Goal: Task Accomplishment & Management: Manage account settings

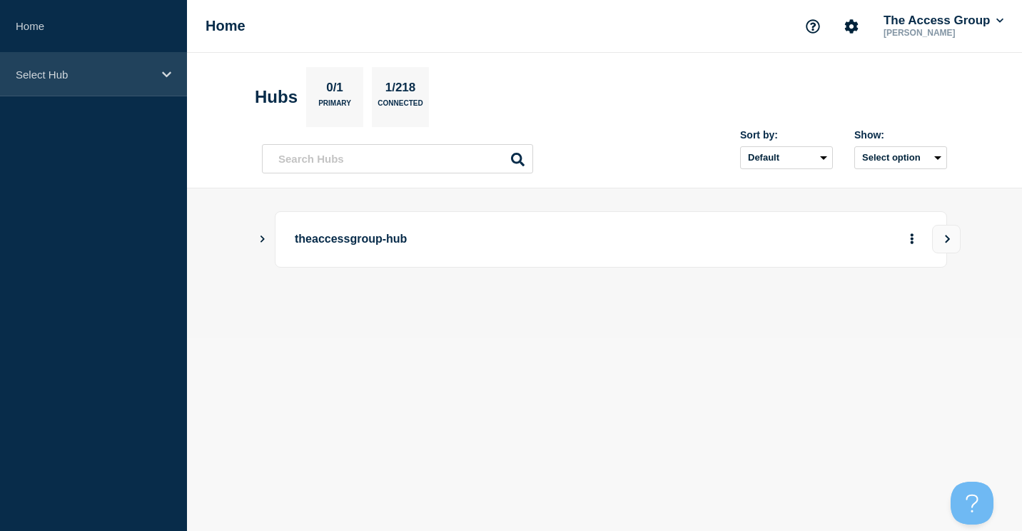
click at [69, 76] on p "Select Hub" at bounding box center [84, 75] width 137 height 12
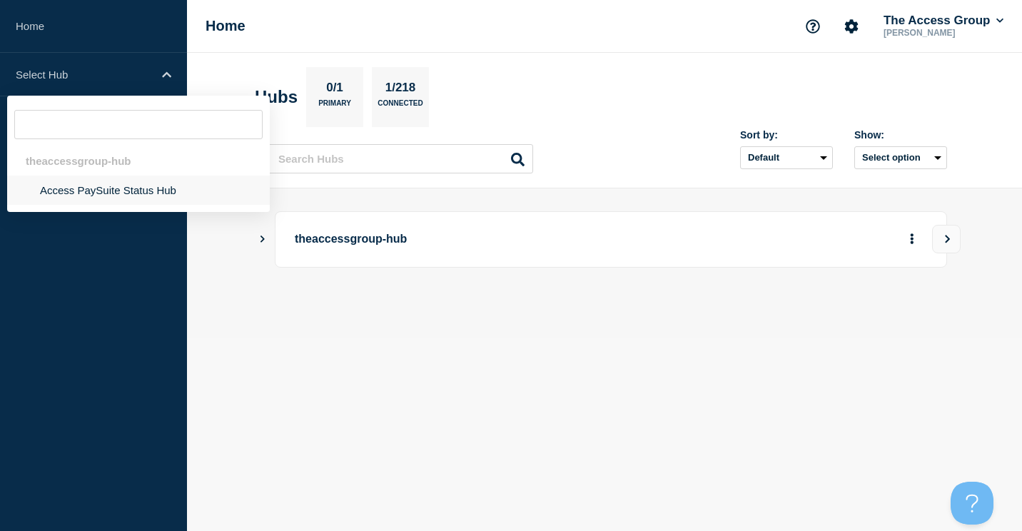
click at [79, 191] on li "Access PaySuite Status Hub" at bounding box center [138, 190] width 263 height 29
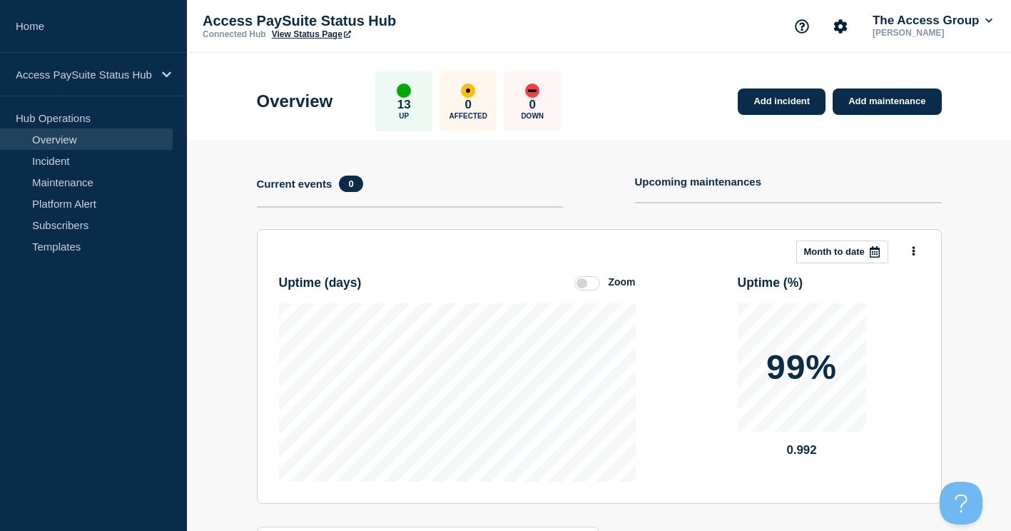
click at [54, 153] on link "Incident" at bounding box center [86, 160] width 173 height 21
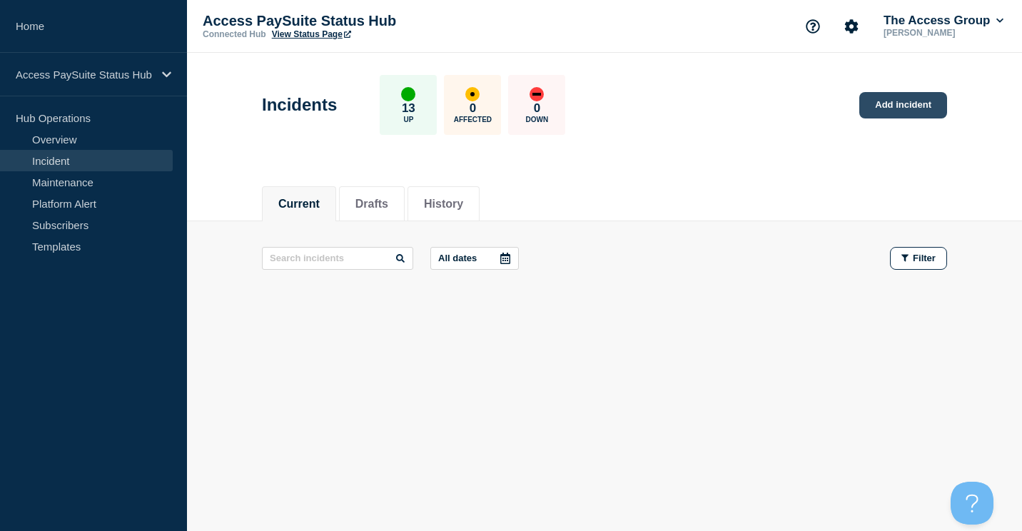
click at [901, 100] on link "Add incident" at bounding box center [903, 105] width 88 height 26
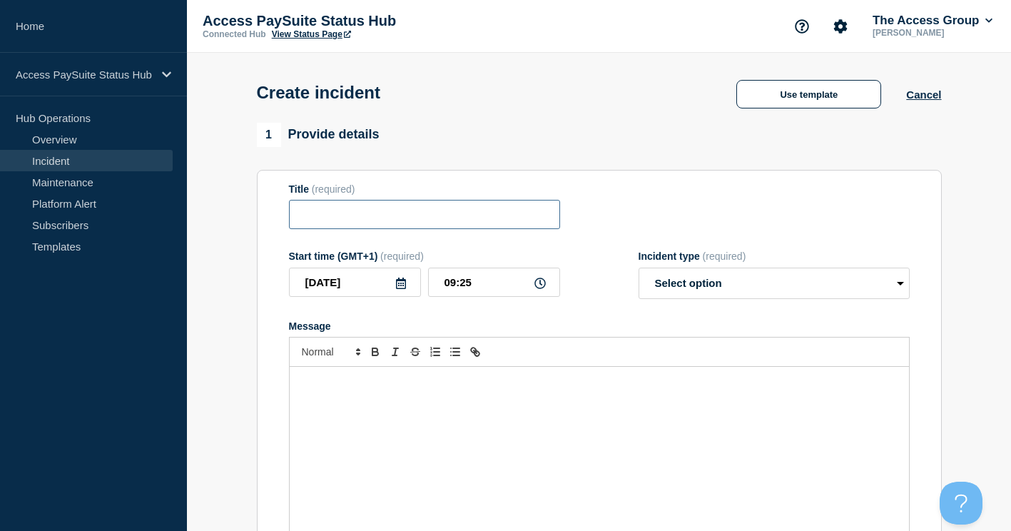
click at [328, 212] on input "Title" at bounding box center [424, 214] width 271 height 29
type input "Advanced Payments - Issue impacting payments processing"
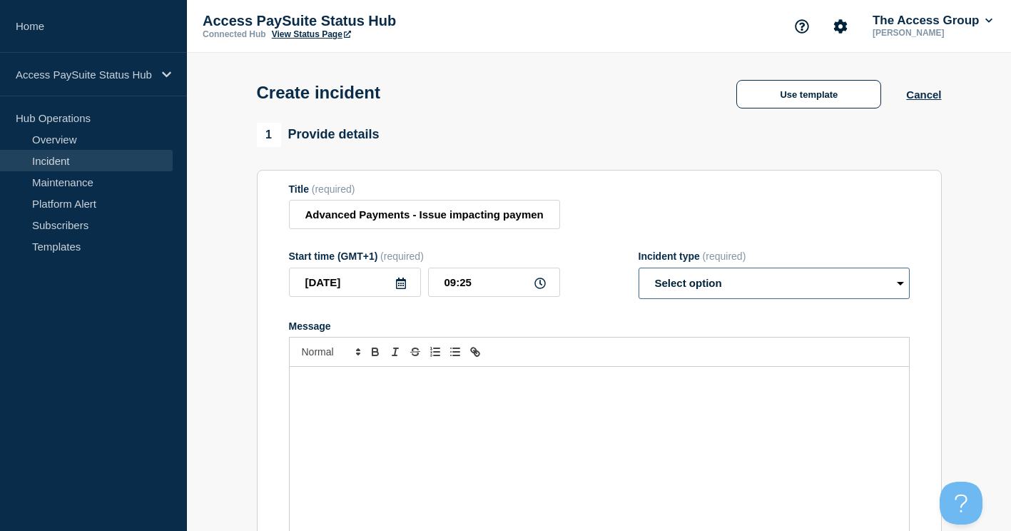
click at [706, 290] on select "Select option Investigating Identified Monitoring" at bounding box center [774, 283] width 271 height 31
select select "investigating"
click at [639, 270] on select "Select option Investigating Identified Monitoring" at bounding box center [774, 283] width 271 height 31
drag, startPoint x: 450, startPoint y: 419, endPoint x: 645, endPoint y: 236, distance: 267.1
click at [450, 420] on div "Message" at bounding box center [599, 452] width 619 height 171
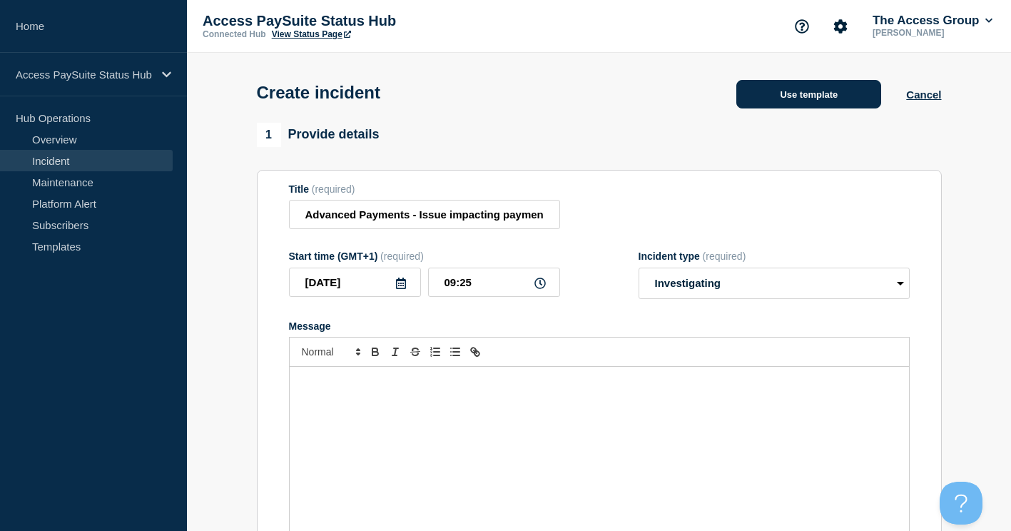
click at [801, 96] on button "Use template" at bounding box center [808, 94] width 145 height 29
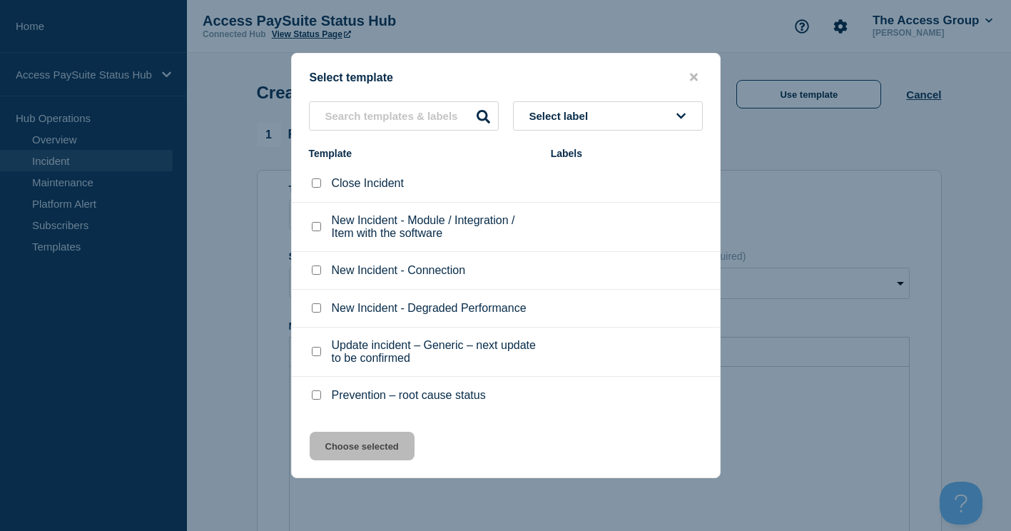
click at [349, 313] on p "New Incident - Degraded Performance" at bounding box center [429, 308] width 195 height 13
click at [314, 312] on input "New Incident - Degraded Performance checkbox" at bounding box center [316, 307] width 9 height 9
checkbox input "true"
click at [343, 455] on button "Choose selected" at bounding box center [362, 446] width 105 height 29
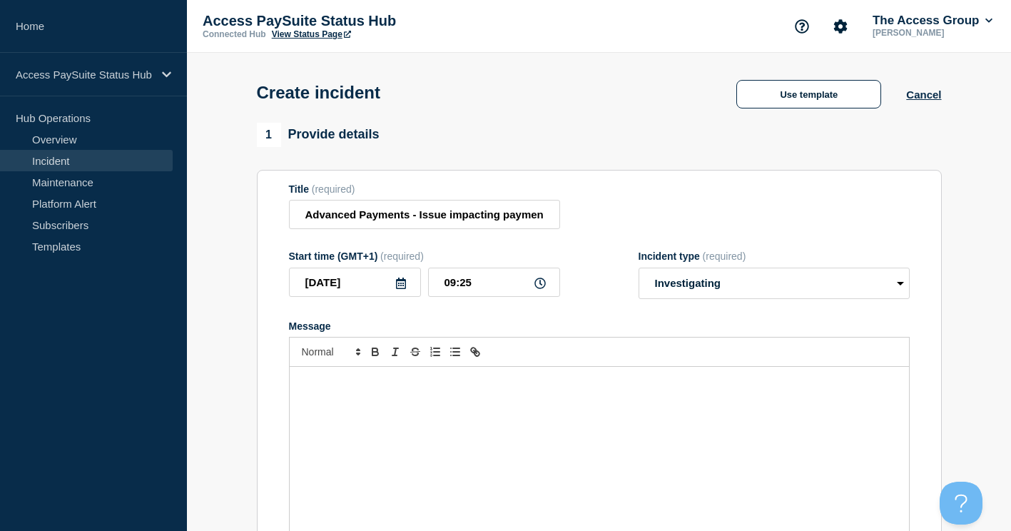
select select "identified"
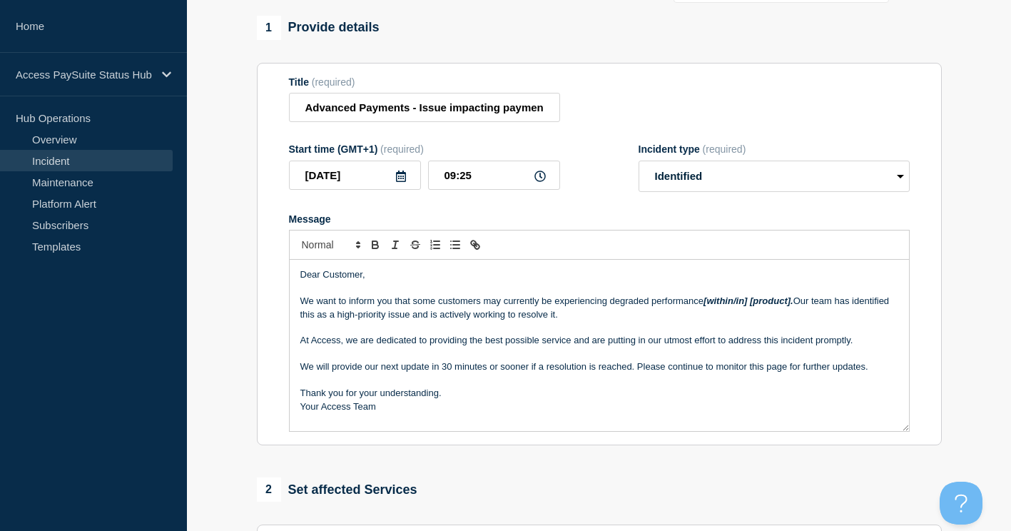
scroll to position [214, 0]
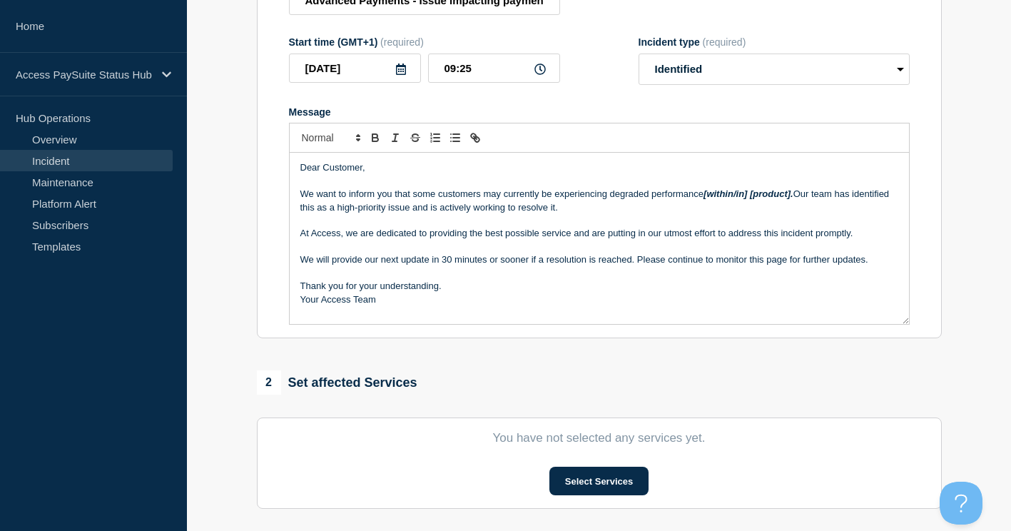
click at [706, 196] on em "[within/in] [product]." at bounding box center [749, 193] width 90 height 11
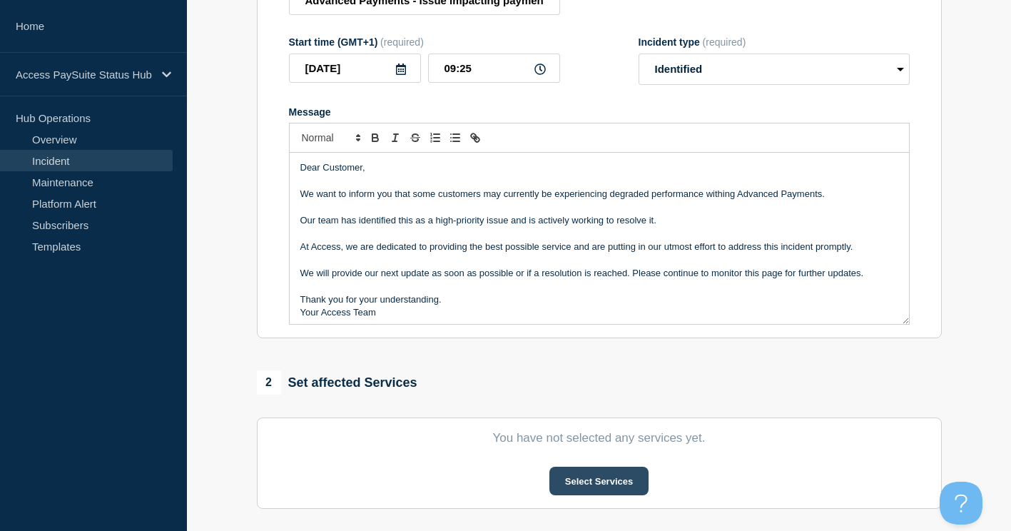
click at [585, 482] on button "Select Services" at bounding box center [598, 481] width 99 height 29
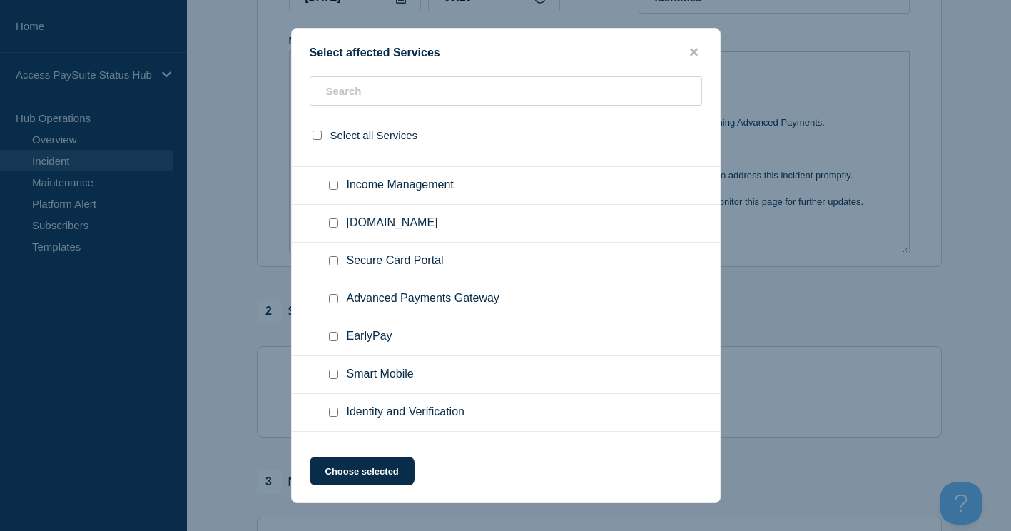
click at [333, 303] on input "Advanced Payments Gateway checkbox" at bounding box center [333, 298] width 9 height 9
checkbox input "true"
drag, startPoint x: 371, startPoint y: 473, endPoint x: 404, endPoint y: 463, distance: 34.3
click at [372, 472] on button "Choose selected" at bounding box center [362, 471] width 105 height 29
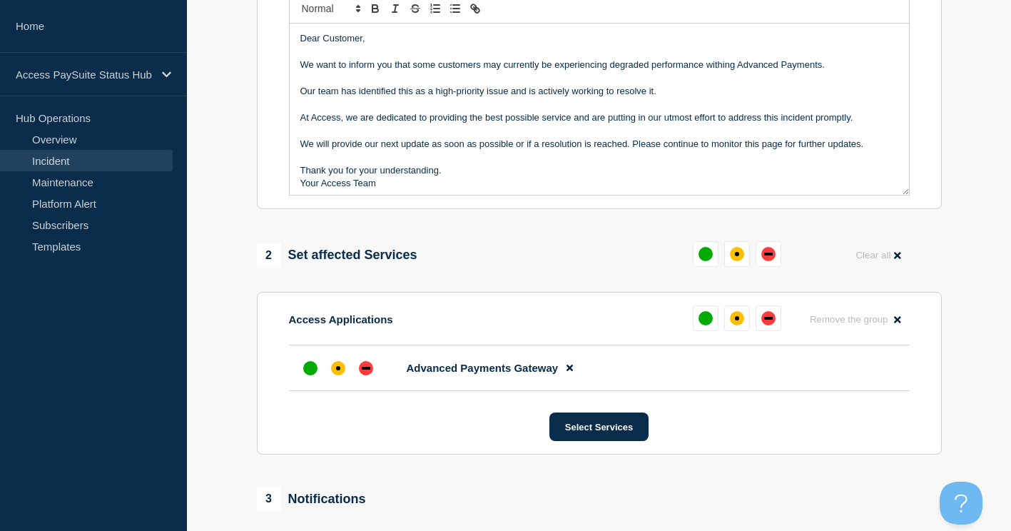
scroll to position [428, 0]
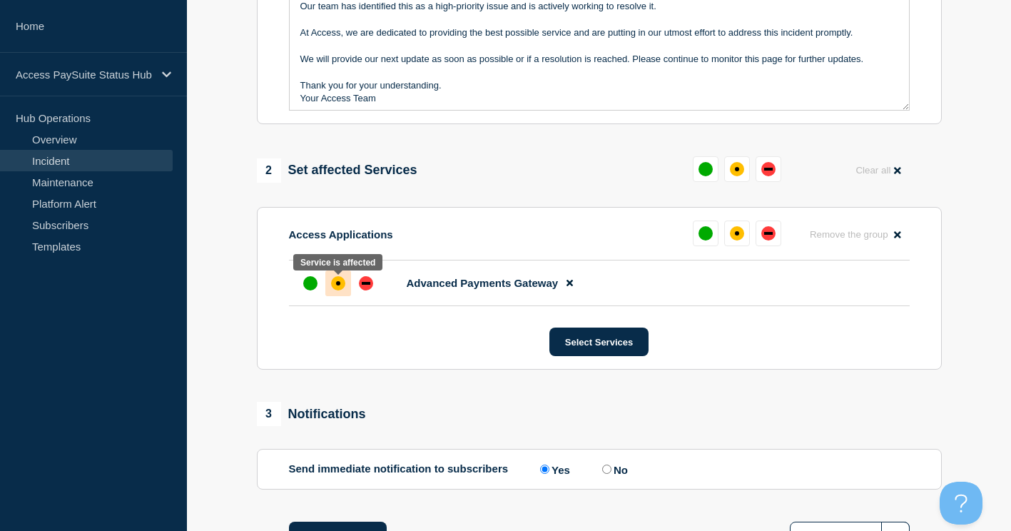
click at [333, 285] on div "affected" at bounding box center [338, 283] width 14 height 14
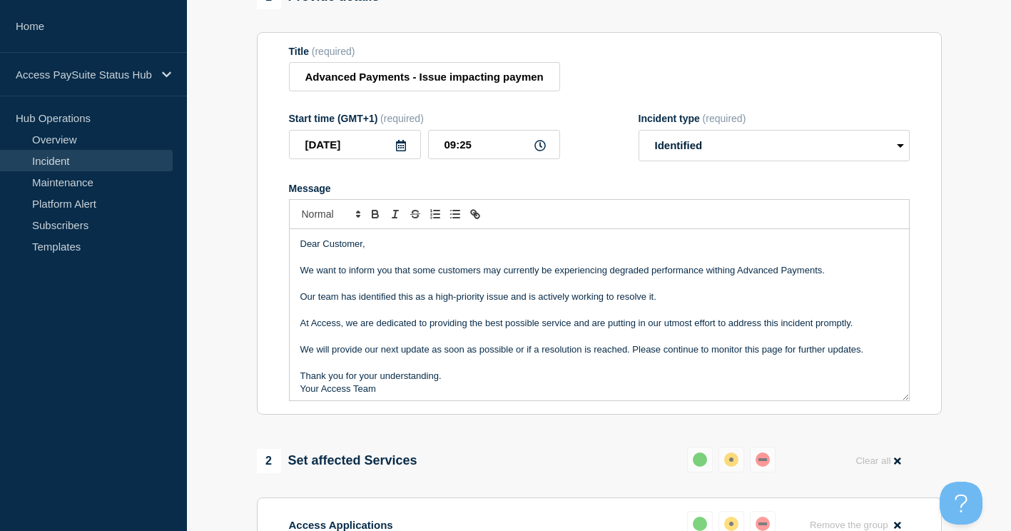
scroll to position [143, 0]
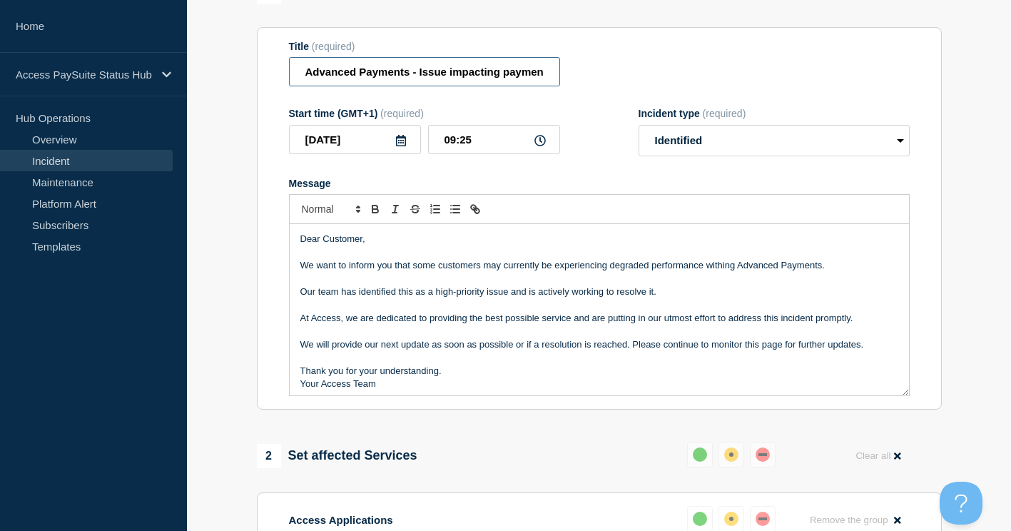
click at [533, 78] on input "Advanced Payments - Issue impacting payments processing" at bounding box center [424, 71] width 271 height 29
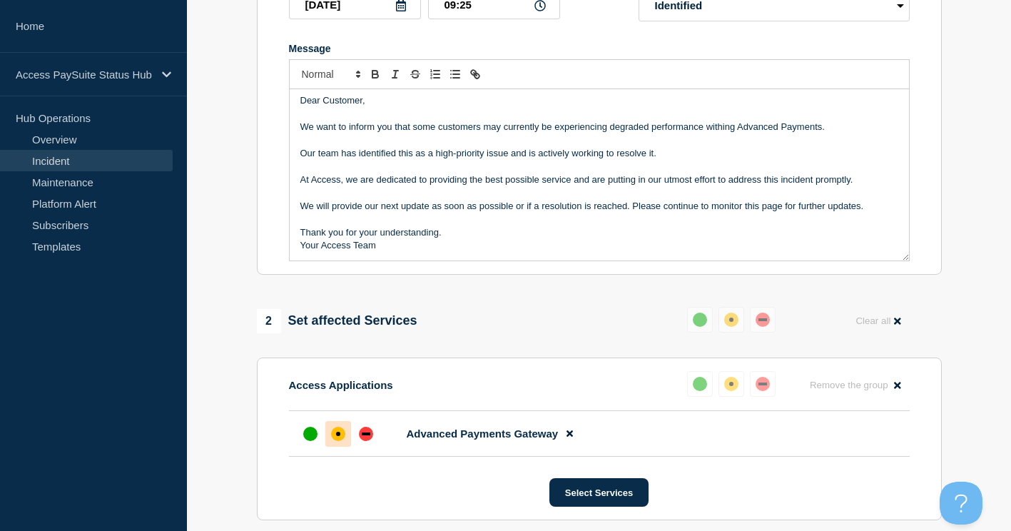
scroll to position [285, 0]
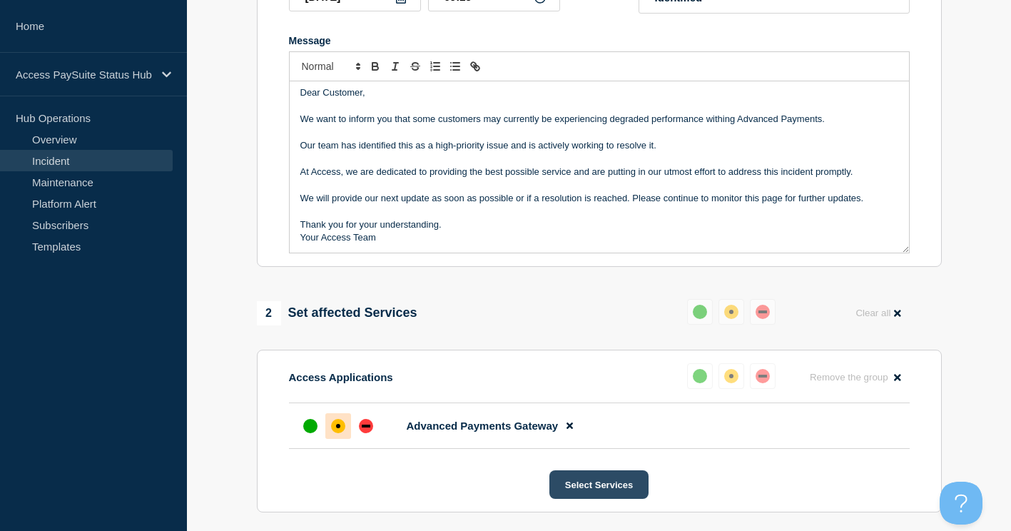
click at [571, 493] on button "Select Services" at bounding box center [598, 484] width 99 height 29
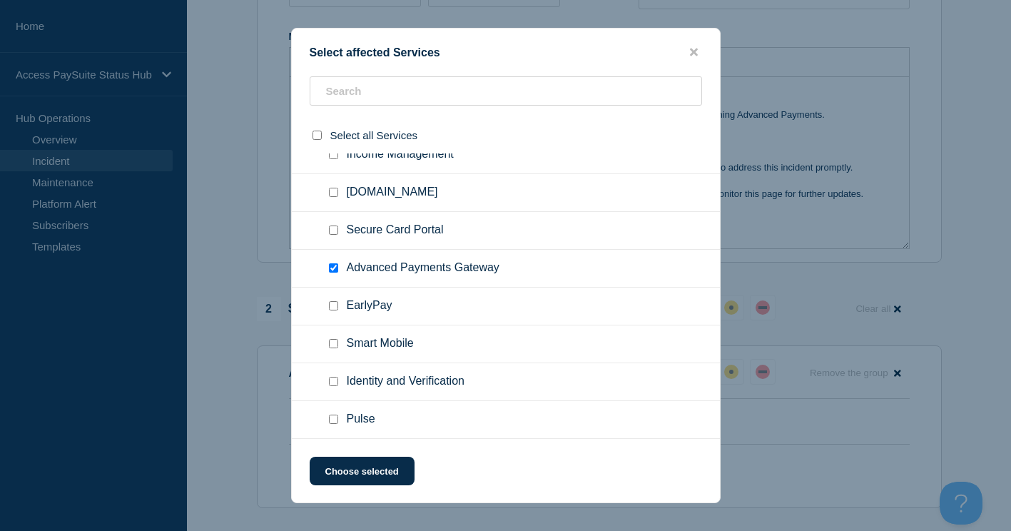
scroll to position [357, 0]
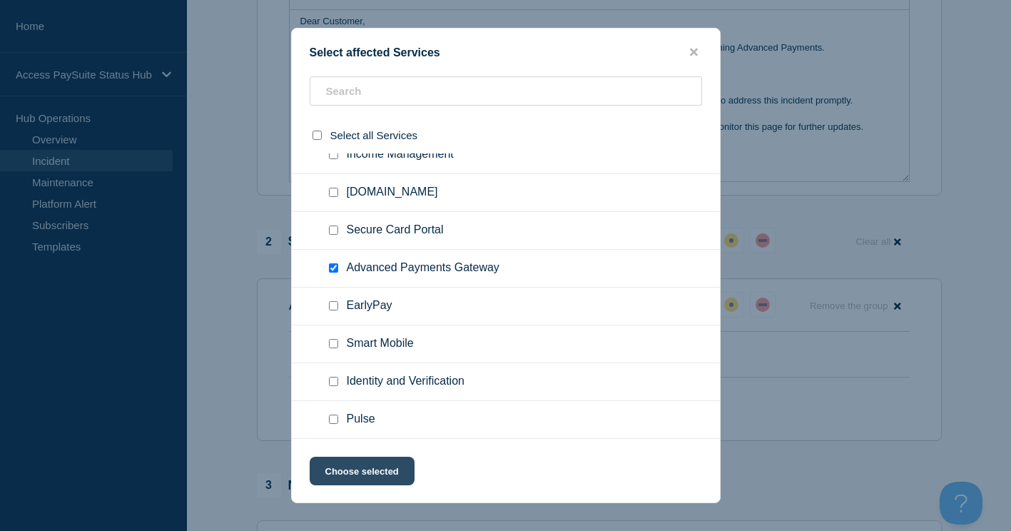
click at [368, 467] on button "Choose selected" at bounding box center [362, 471] width 105 height 29
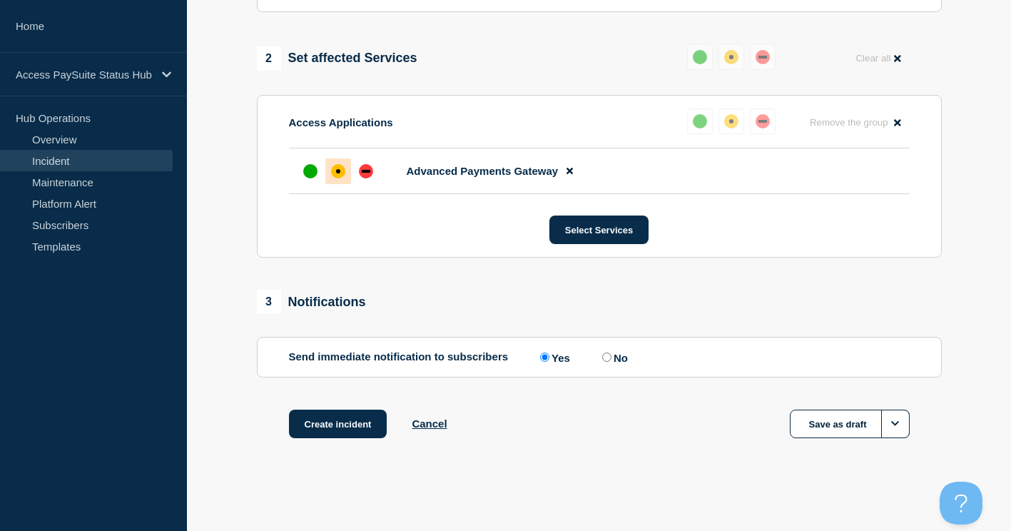
scroll to position [544, 0]
click at [345, 425] on button "Create incident" at bounding box center [338, 424] width 98 height 29
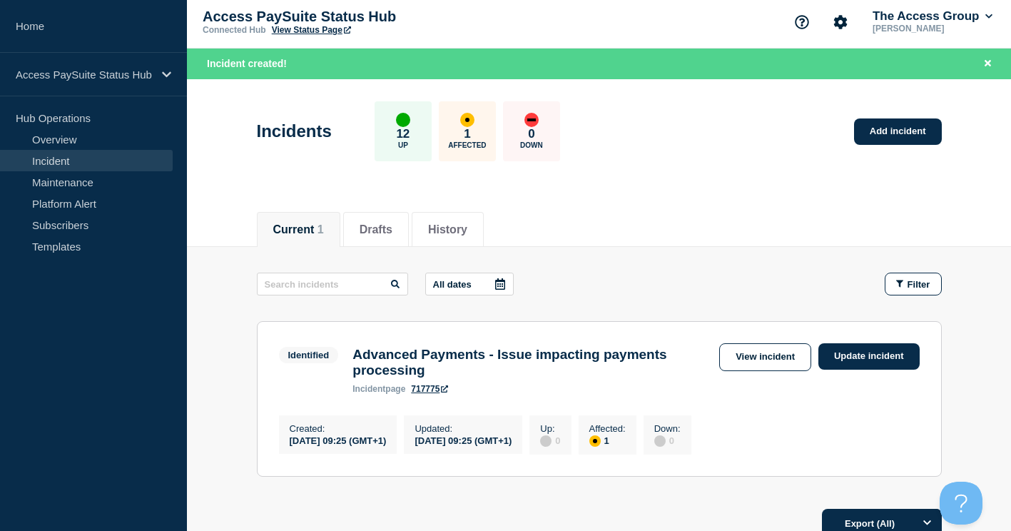
scroll to position [78, 0]
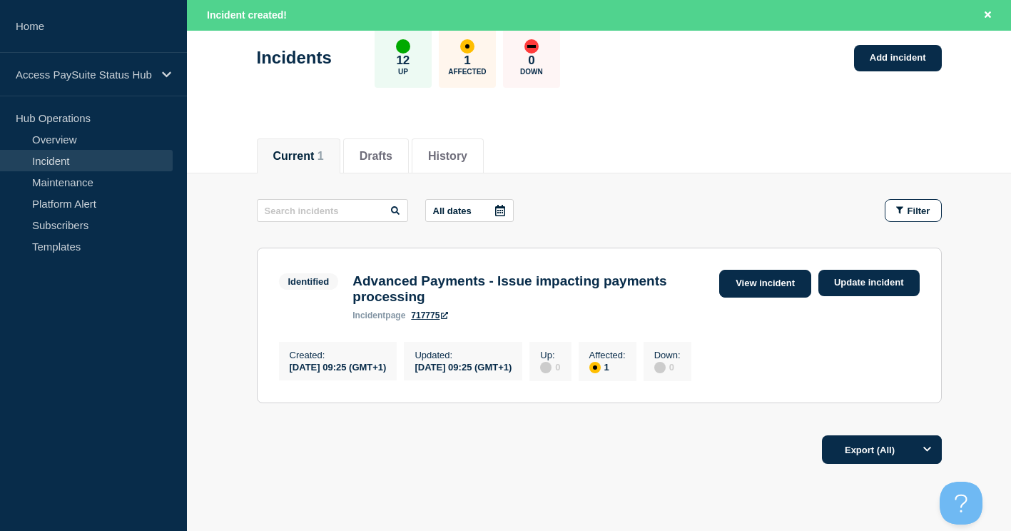
click at [773, 282] on link "View incident" at bounding box center [765, 284] width 92 height 28
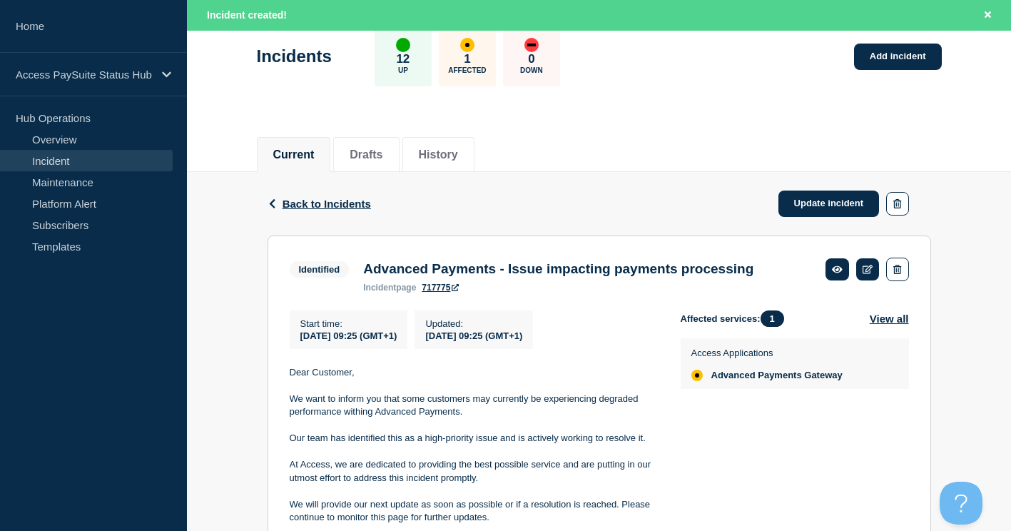
scroll to position [183, 0]
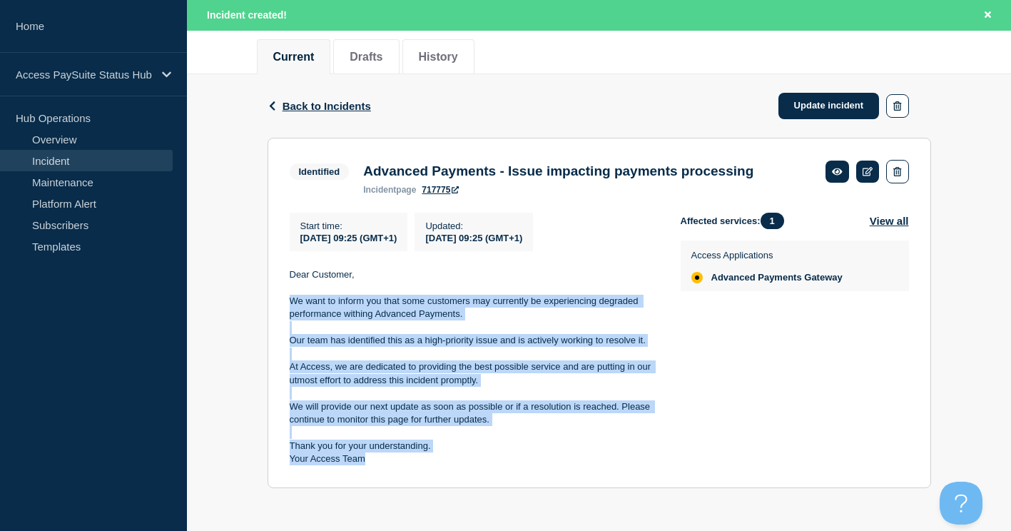
drag, startPoint x: 387, startPoint y: 465, endPoint x: 290, endPoint y: 298, distance: 192.5
click at [290, 298] on div "Dear Customer, We want to inform you that some customers may currently be exper…" at bounding box center [474, 367] width 368 height 198
copy div "We want to inform you that some customers may currently be experiencing degrade…"
click at [844, 85] on div "Back Back to Incidents Update incident" at bounding box center [600, 106] width 664 height 64
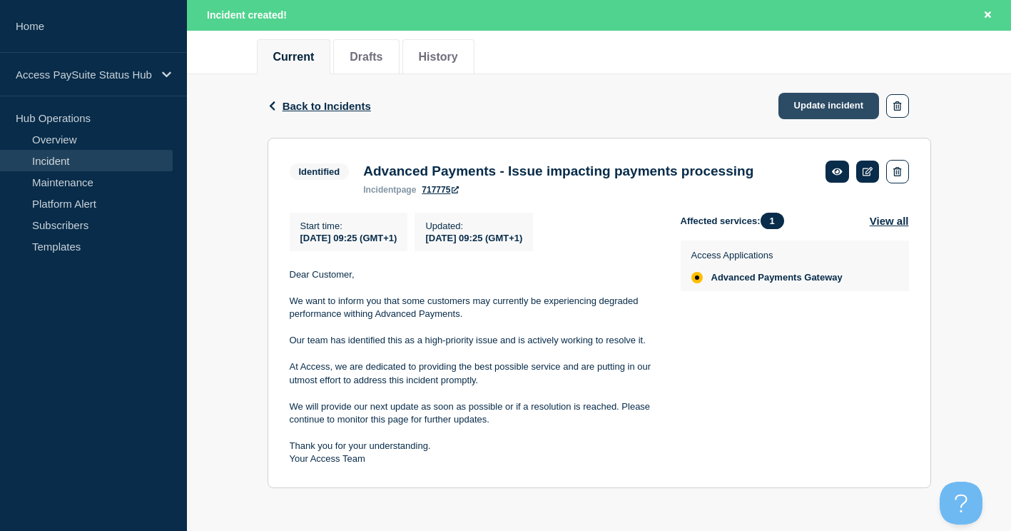
click at [828, 96] on link "Update incident" at bounding box center [829, 106] width 101 height 26
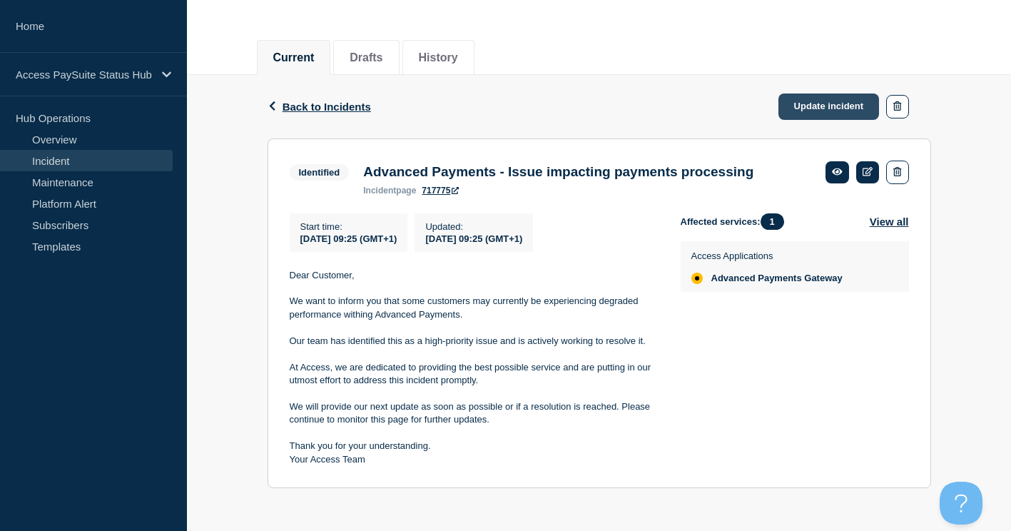
scroll to position [152, 0]
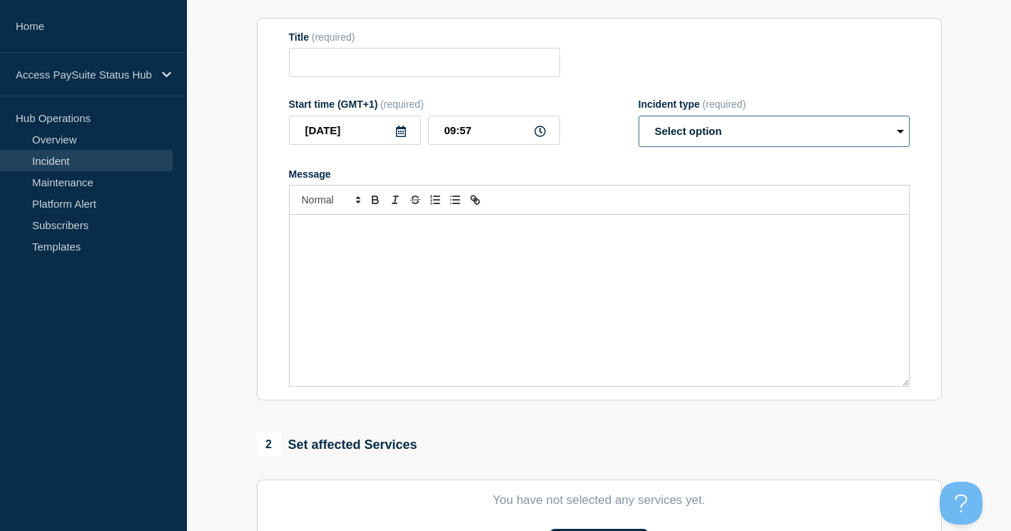
click at [694, 127] on select "Select option Investigating Identified Monitoring Resolved" at bounding box center [774, 131] width 271 height 31
type input "Advanced Payments - Issue impacting payments processing"
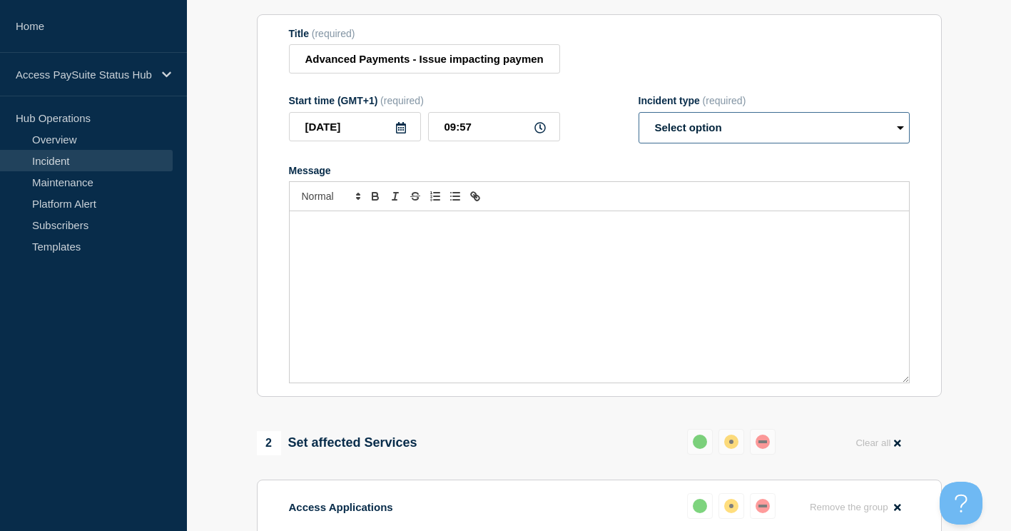
select select "monitoring"
click at [639, 118] on select "Select option Investigating Identified Monitoring Resolved" at bounding box center [774, 127] width 271 height 31
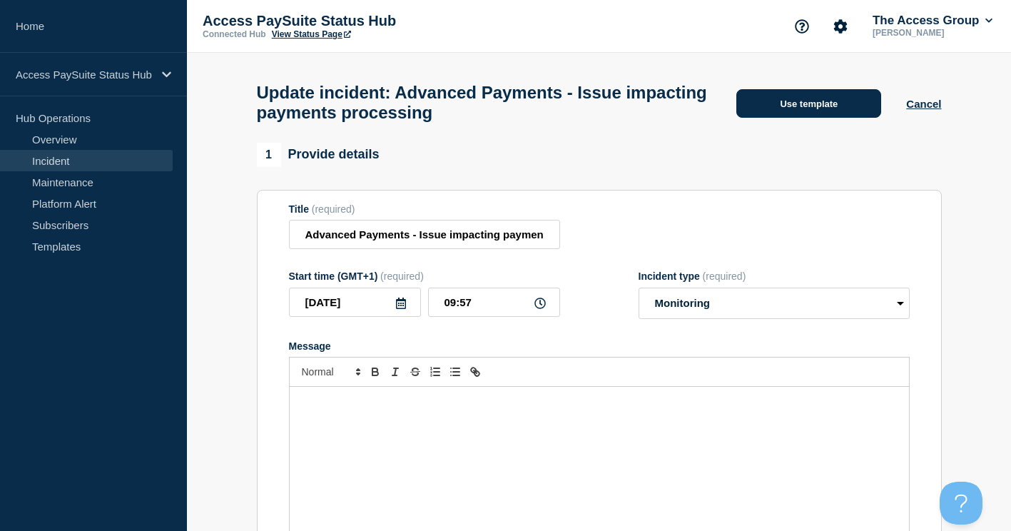
click at [796, 106] on button "Use template" at bounding box center [808, 103] width 145 height 29
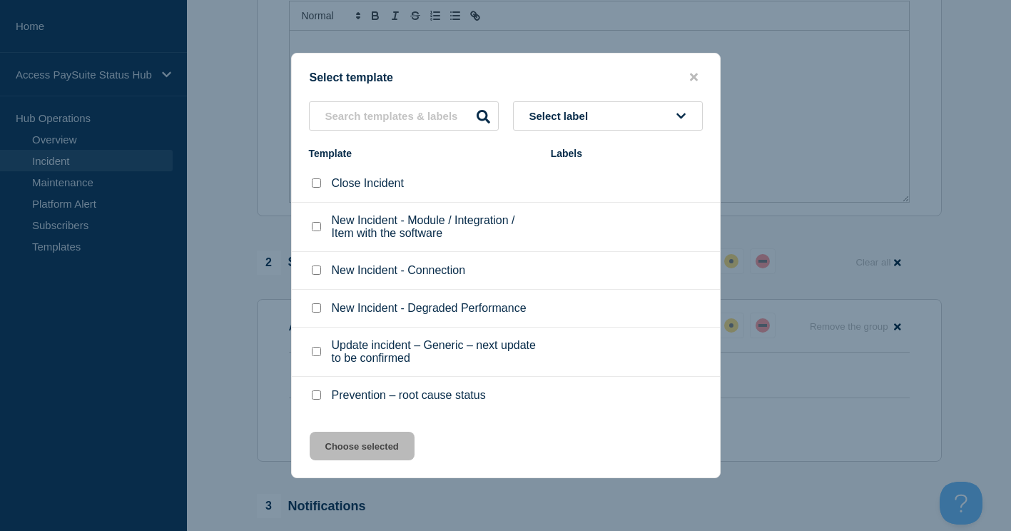
scroll to position [357, 0]
click at [569, 108] on button "Select label" at bounding box center [608, 115] width 190 height 29
click at [317, 359] on div at bounding box center [316, 352] width 14 height 14
click at [318, 350] on input "Update incident – Generic – next update to be confirmed checkbox" at bounding box center [316, 351] width 9 height 9
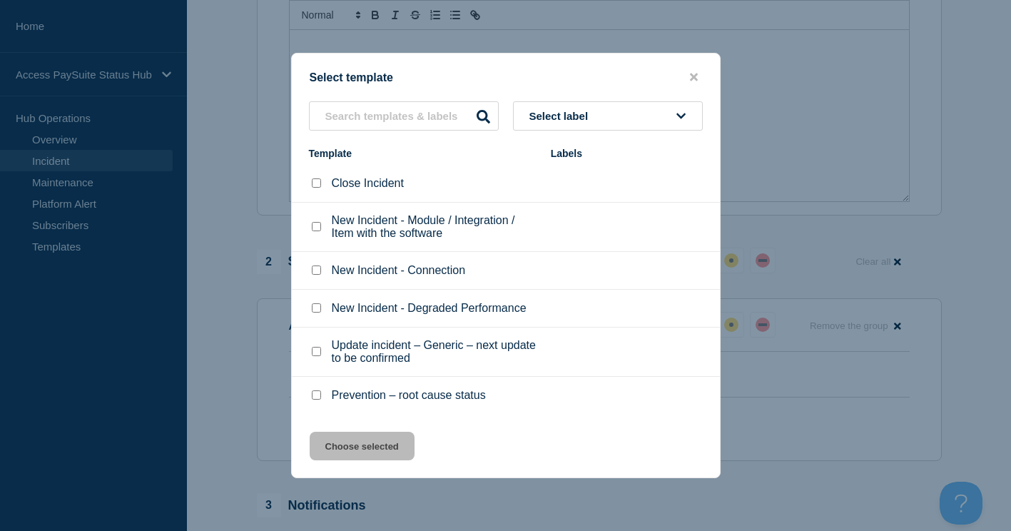
checkbox input "true"
click at [348, 444] on button "Choose selected" at bounding box center [362, 446] width 105 height 29
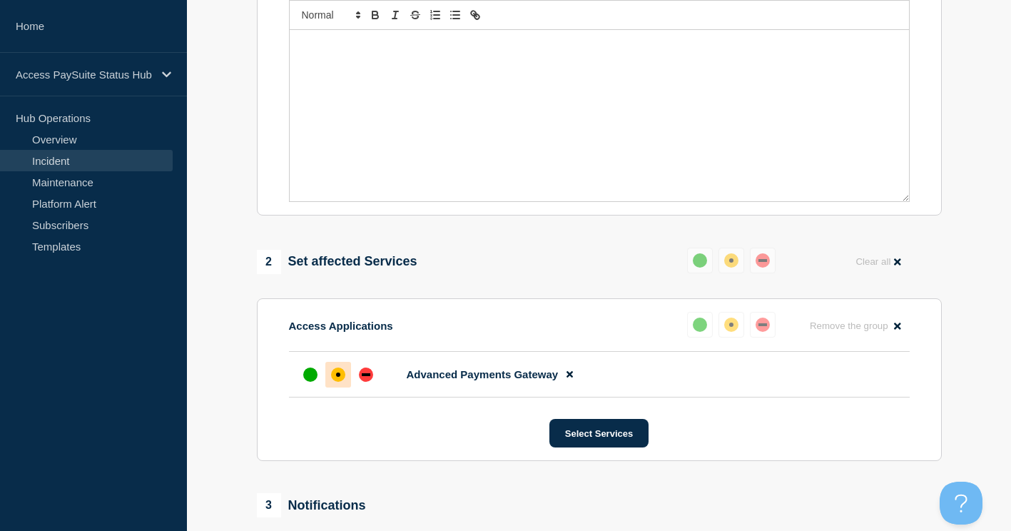
select select "investigating"
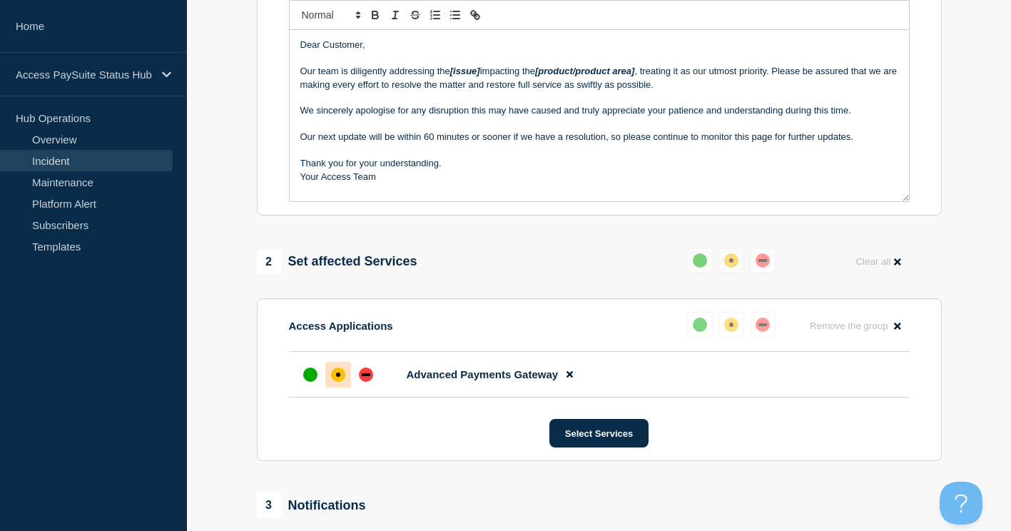
click at [478, 290] on div "2 Set affected Services Reset Clear all Access Applications Reset Remove the gr…" at bounding box center [599, 354] width 685 height 213
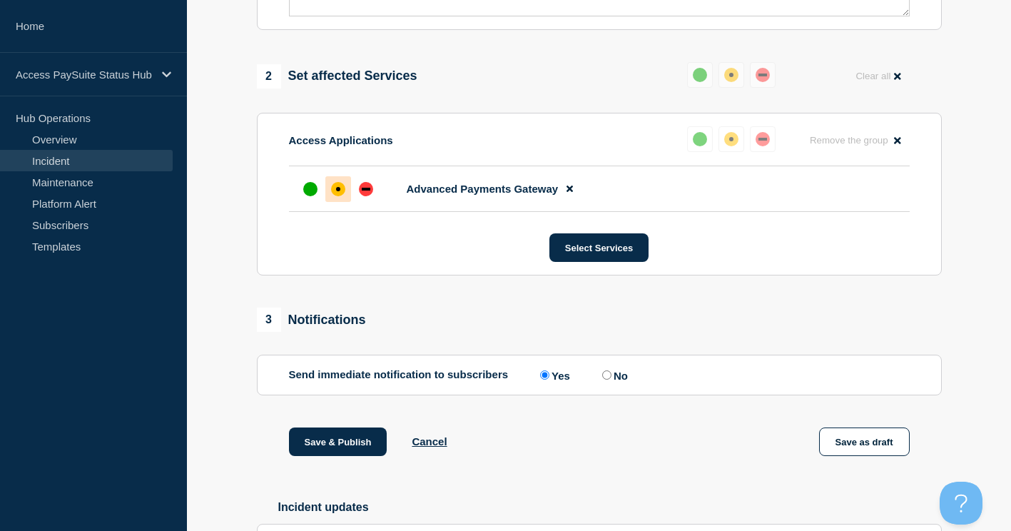
scroll to position [285, 0]
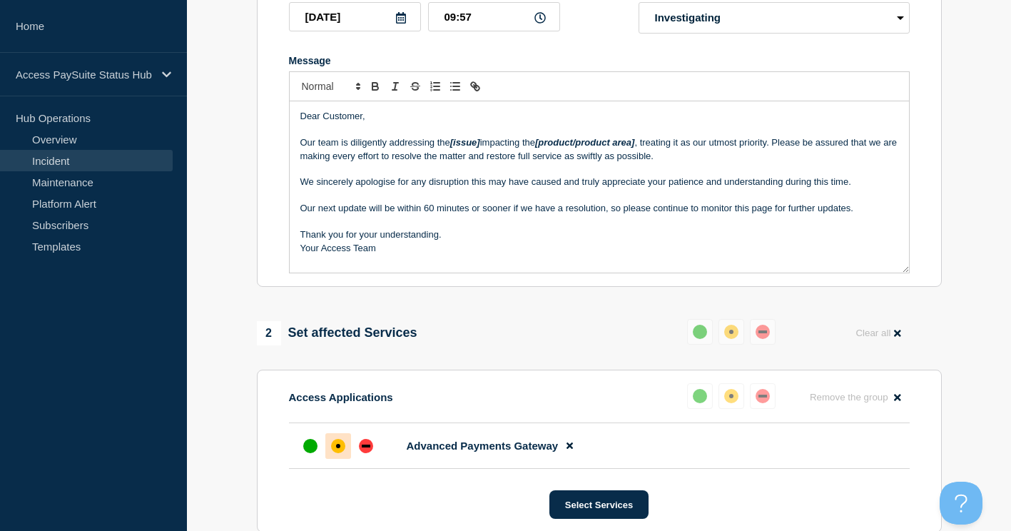
click at [343, 151] on p "Our team is diligently addressing the [issue] impacting the [product/product ar…" at bounding box center [599, 149] width 598 height 26
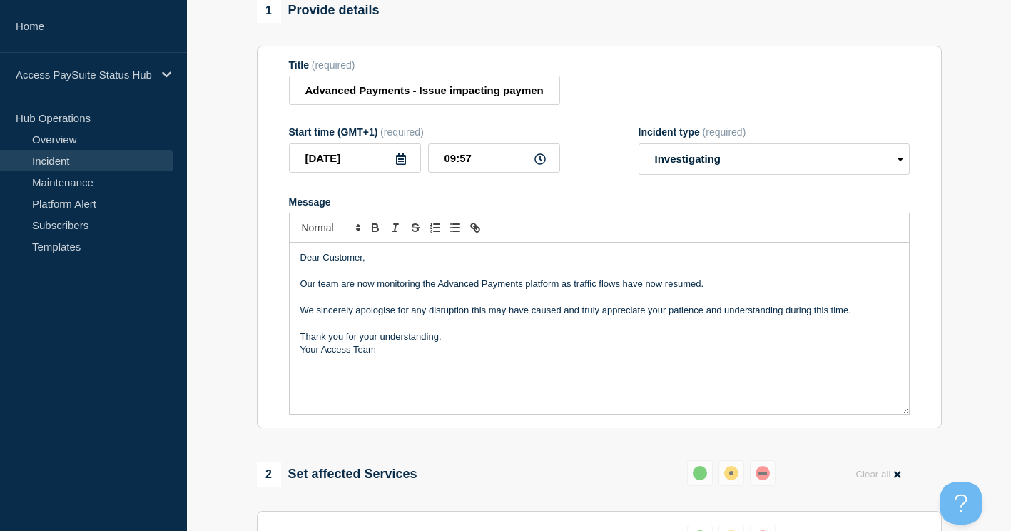
scroll to position [143, 0]
click at [720, 161] on select "Select option Investigating Identified Monitoring Resolved" at bounding box center [774, 160] width 271 height 31
select select "monitoring"
click at [639, 151] on select "Select option Investigating Identified Monitoring Resolved" at bounding box center [774, 160] width 271 height 31
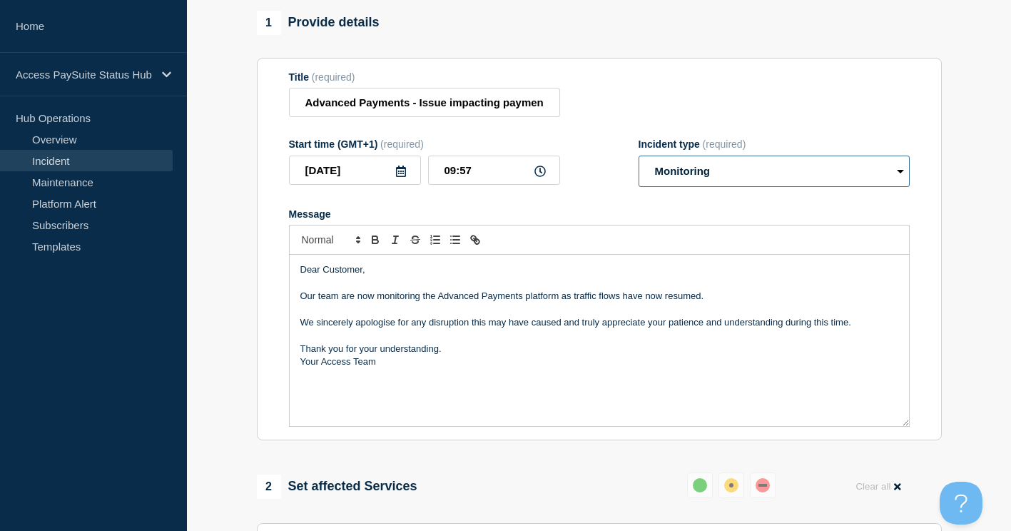
scroll to position [9, 0]
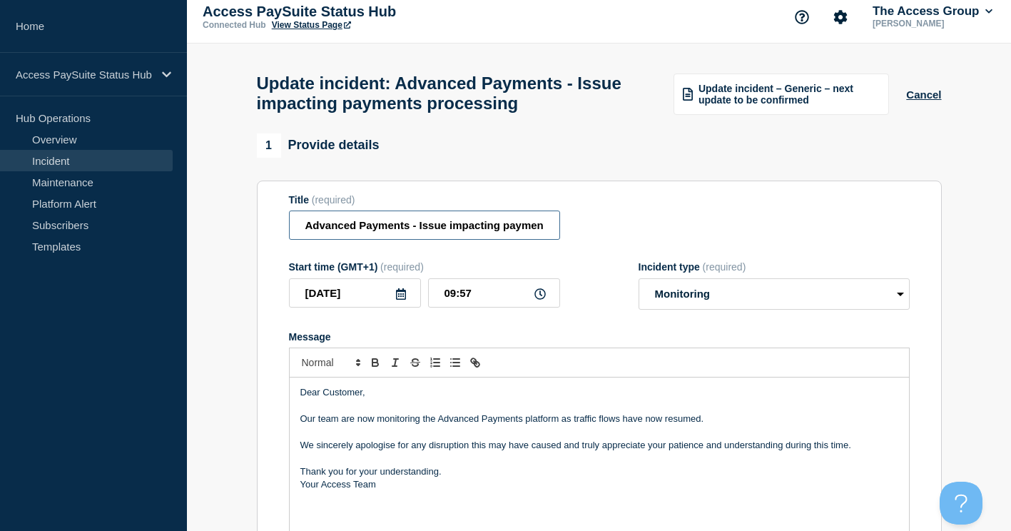
click at [476, 223] on input "Advanced Payments - Issue impacting payments processing" at bounding box center [424, 225] width 271 height 29
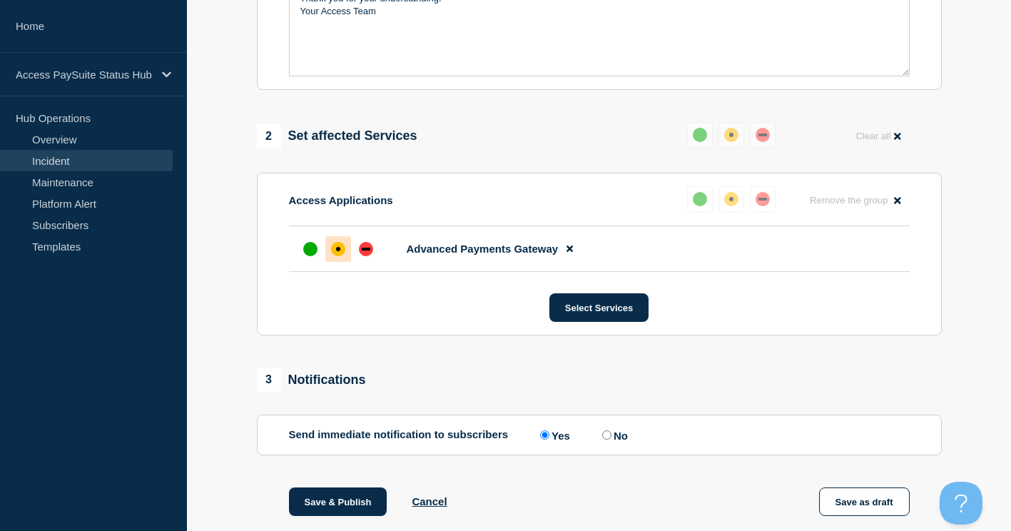
scroll to position [652, 0]
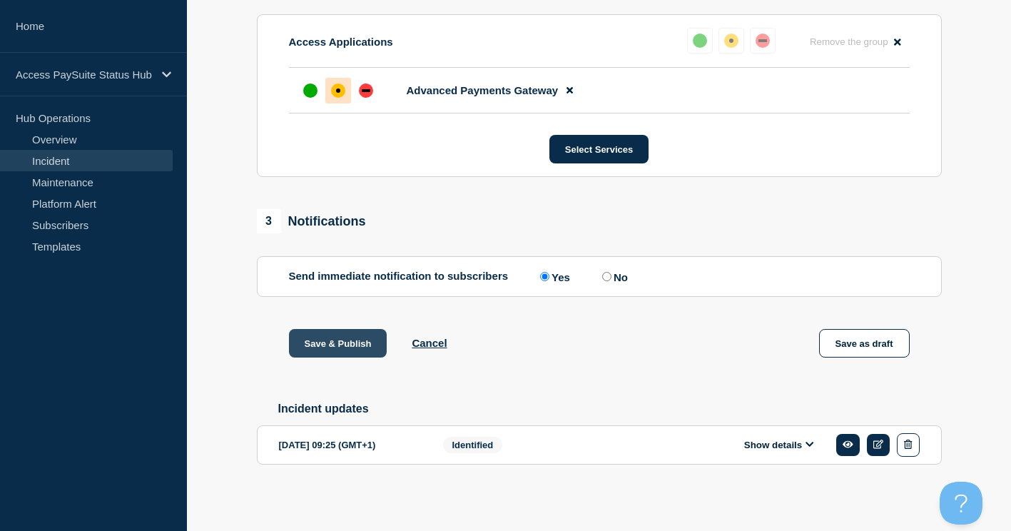
click at [334, 339] on button "Save & Publish" at bounding box center [338, 343] width 98 height 29
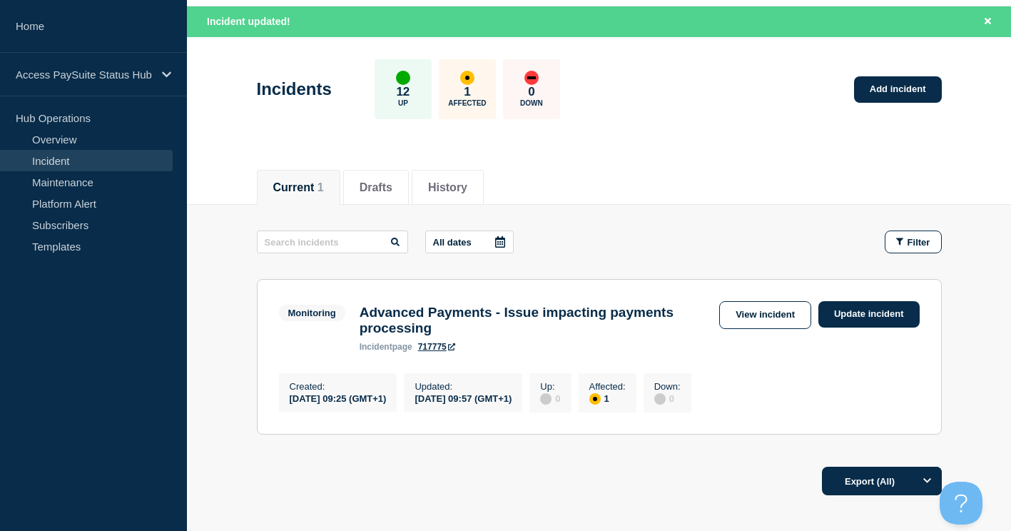
scroll to position [71, 0]
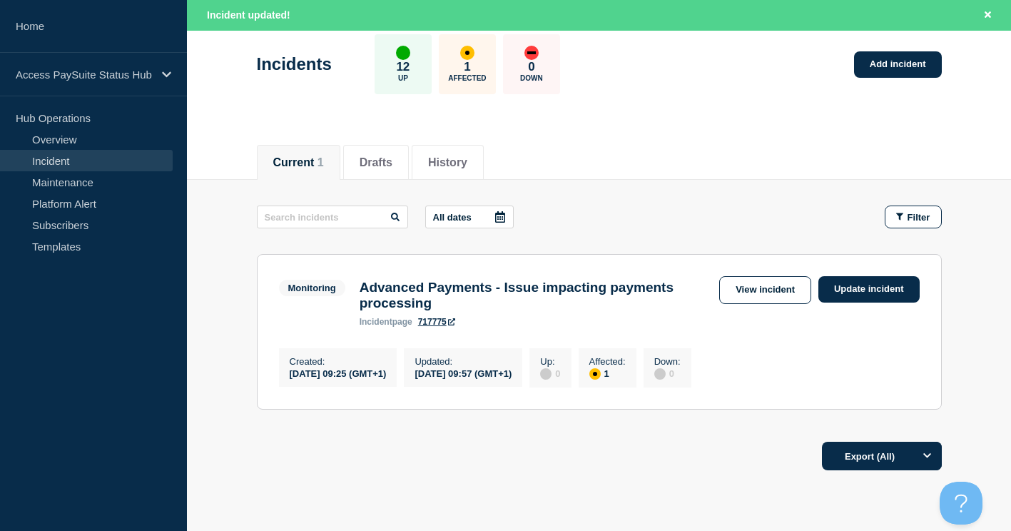
click at [776, 288] on link "View incident" at bounding box center [765, 290] width 92 height 28
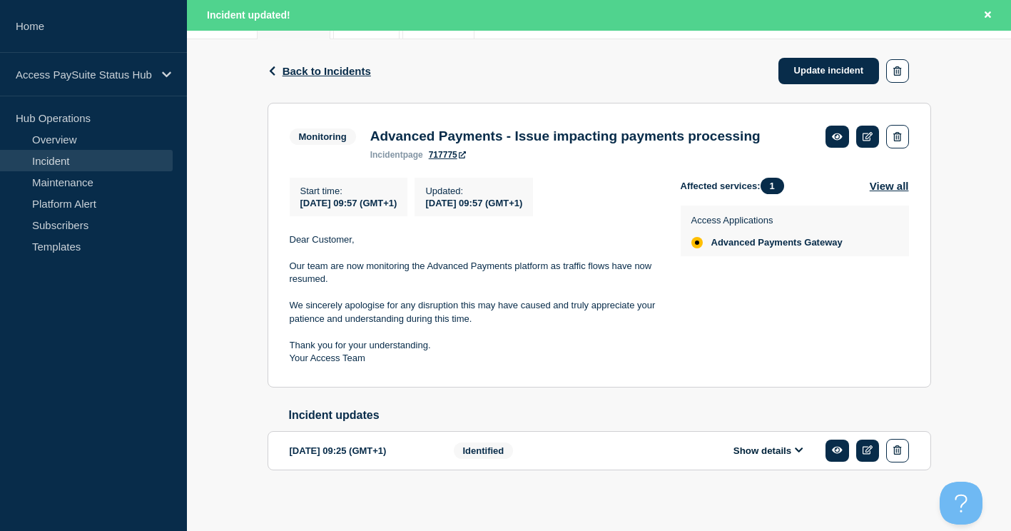
scroll to position [214, 0]
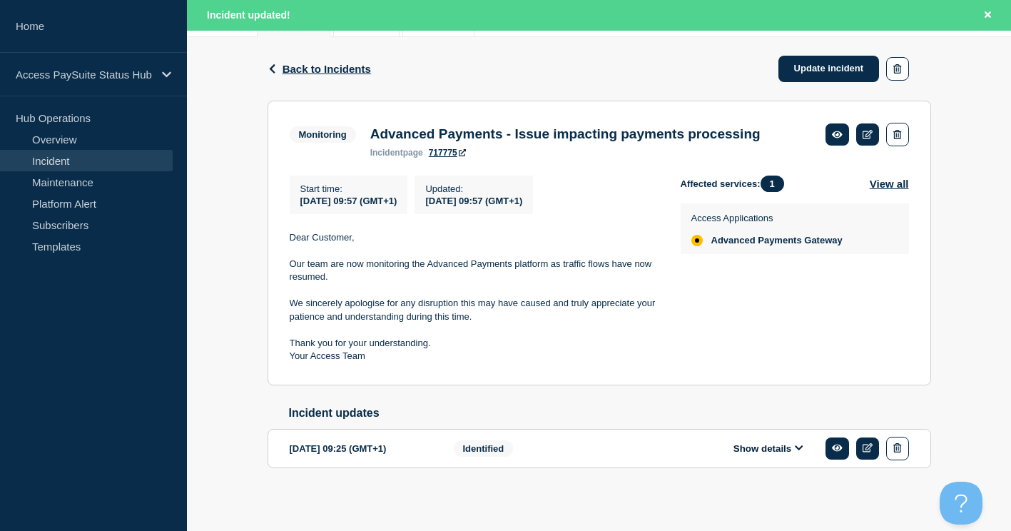
click at [379, 363] on p "Your Access Team" at bounding box center [474, 356] width 368 height 13
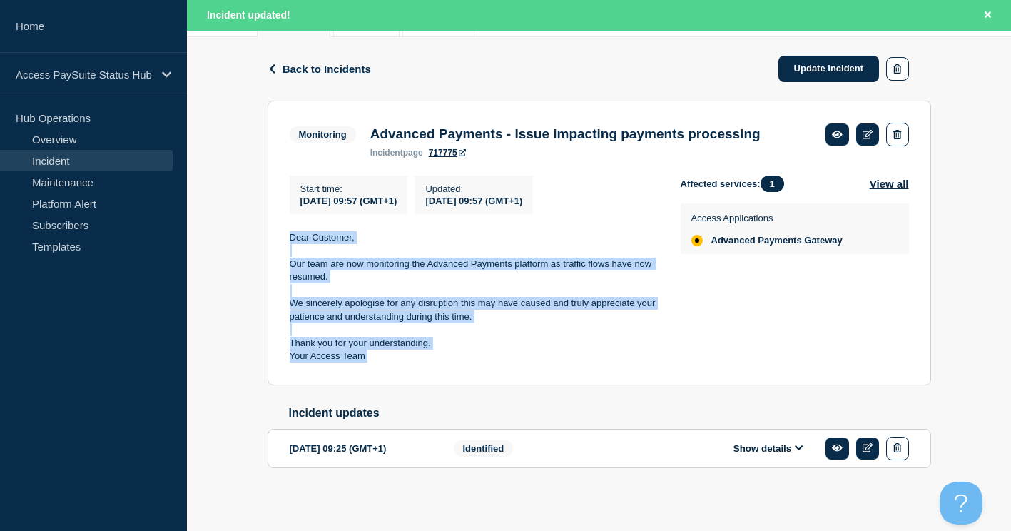
drag, startPoint x: 378, startPoint y: 379, endPoint x: 298, endPoint y: 265, distance: 139.8
click at [298, 265] on div "Dear Customer, Our team are now monitoring the Advanced Payments platform as tr…" at bounding box center [474, 297] width 368 height 132
copy div "Dear Customer, Our team are now monitoring the Advanced Payments platform as tr…"
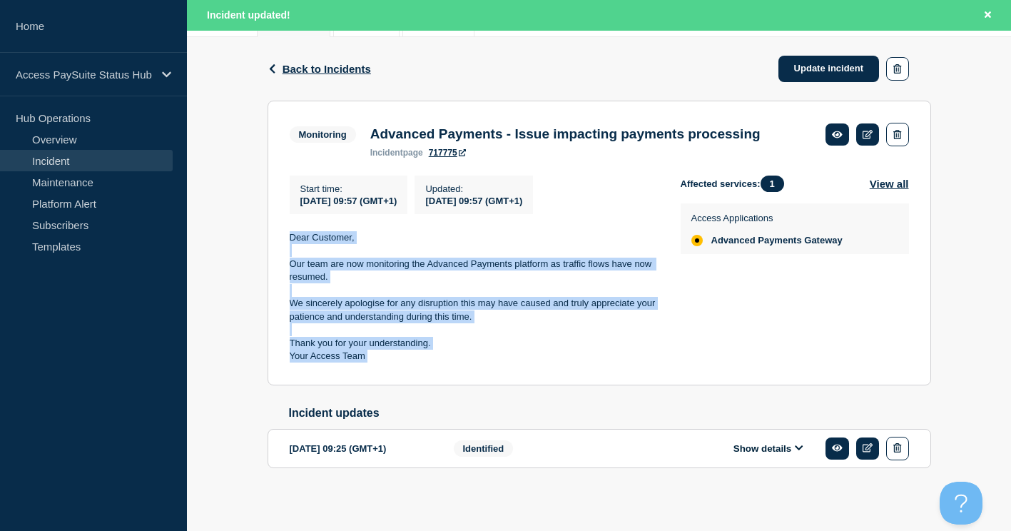
click at [452, 336] on p at bounding box center [474, 329] width 368 height 13
drag, startPoint x: 375, startPoint y: 382, endPoint x: 285, endPoint y: 266, distance: 147.5
click at [285, 266] on section "Monitoring Advanced Payments - Issue impacting payments processing incident pag…" at bounding box center [600, 243] width 664 height 285
copy div "Dear Customer, Our team are now monitoring the Advanced Payments platform as tr…"
click at [56, 224] on link "Subscribers" at bounding box center [86, 224] width 173 height 21
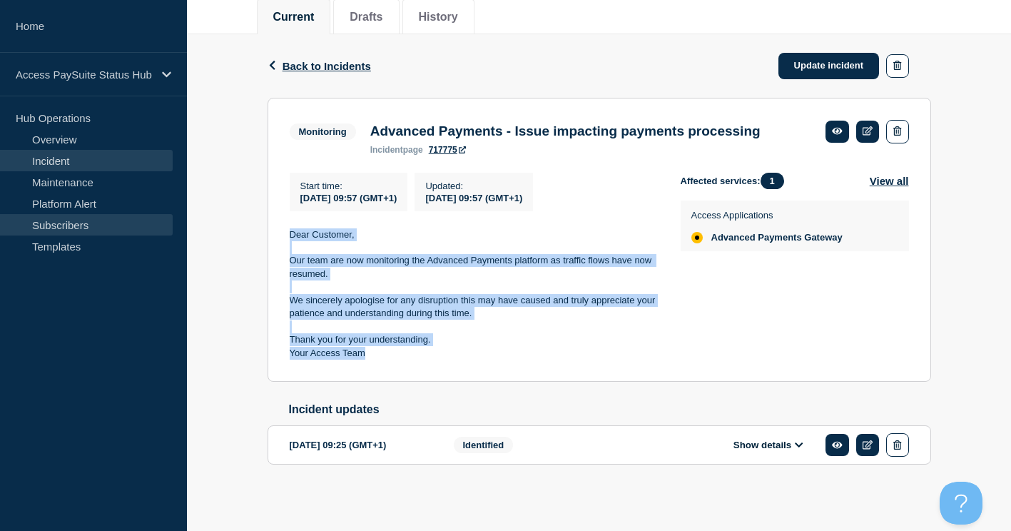
scroll to position [184, 0]
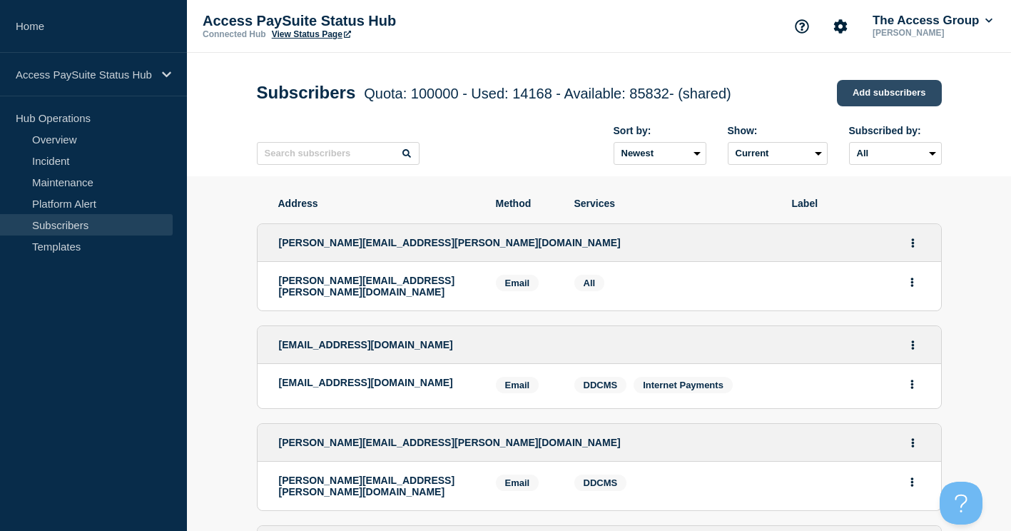
click at [889, 93] on link "Add subscribers" at bounding box center [889, 93] width 105 height 26
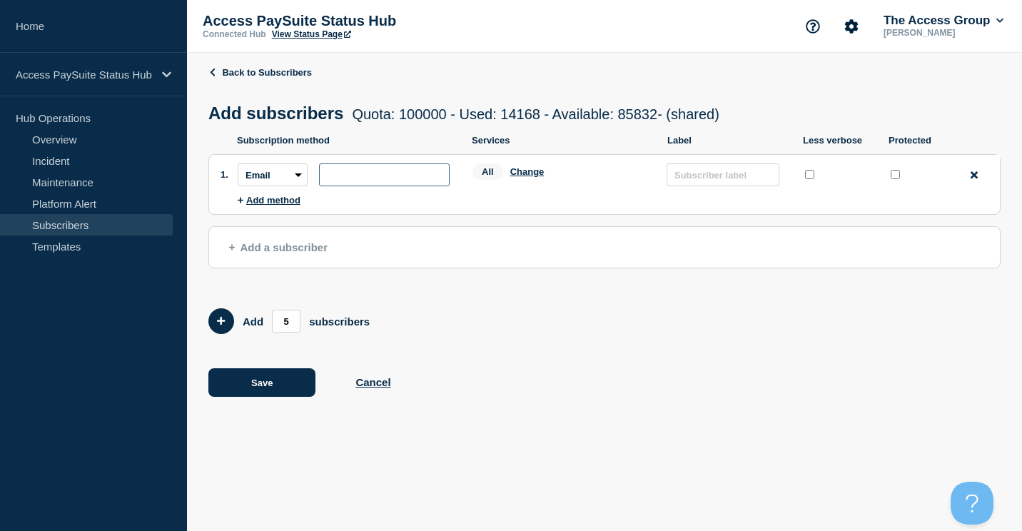
click at [353, 181] on input "subscription-address" at bounding box center [384, 174] width 131 height 23
paste input "[PERSON_NAME][EMAIL_ADDRESS][PERSON_NAME][DOMAIN_NAME]>"
type input "[PERSON_NAME][EMAIL_ADDRESS][PERSON_NAME][DOMAIN_NAME]"
click at [518, 244] on button "Add a subscriber" at bounding box center [604, 247] width 792 height 42
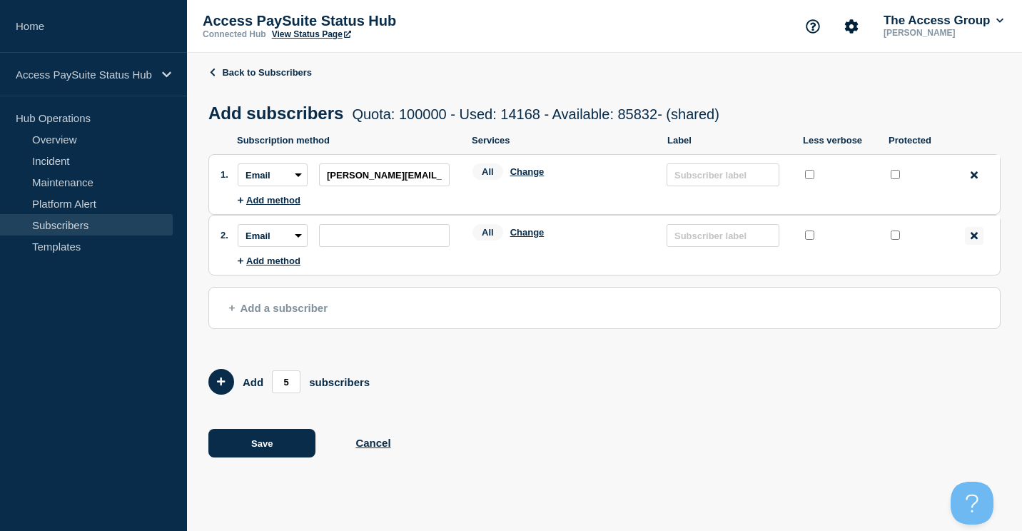
click at [967, 236] on div "Remove method" at bounding box center [974, 236] width 19 height 18
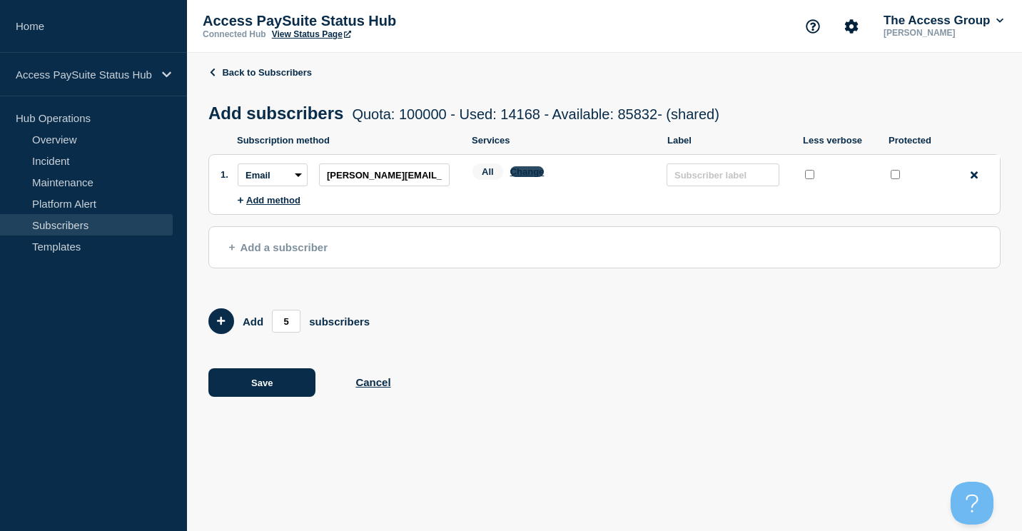
click at [518, 174] on button "Change" at bounding box center [527, 171] width 34 height 11
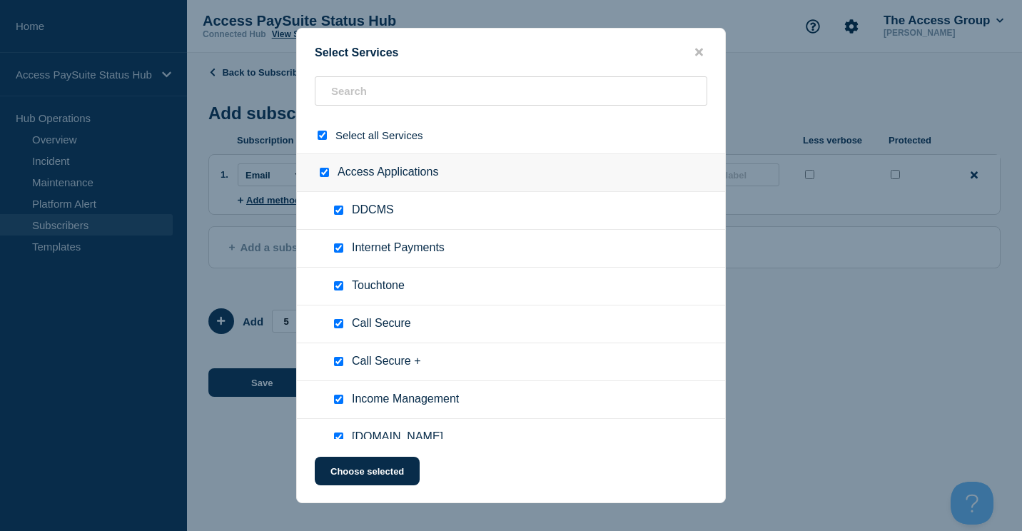
click at [320, 141] on div at bounding box center [325, 135] width 21 height 14
click at [324, 135] on input "select all checkbox" at bounding box center [322, 135] width 9 height 9
checkbox input "false"
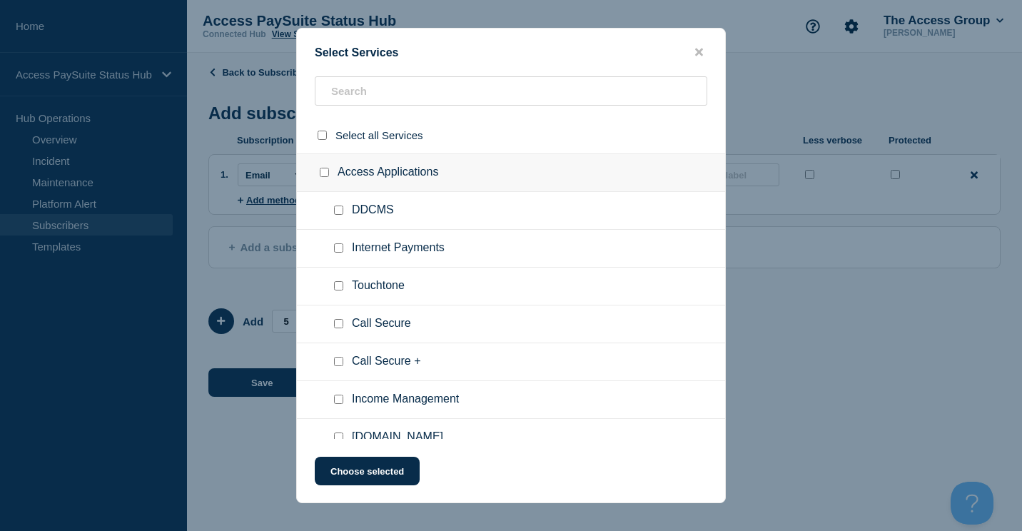
checkbox input "false"
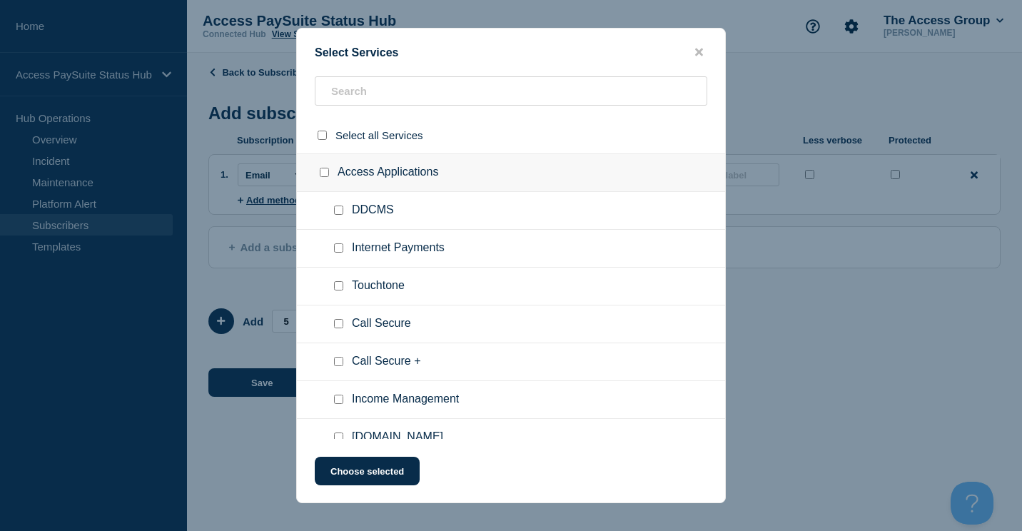
checkbox input "false"
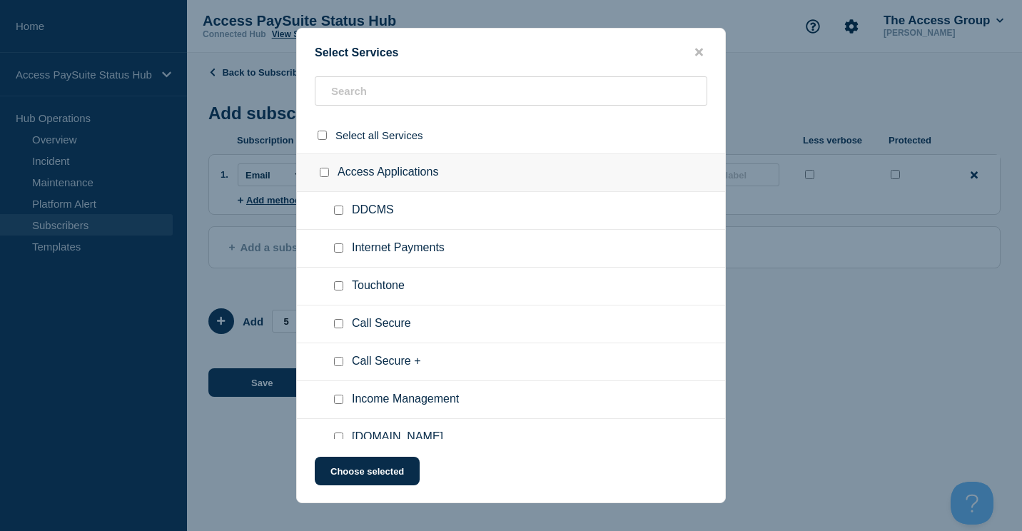
checkbox input "false"
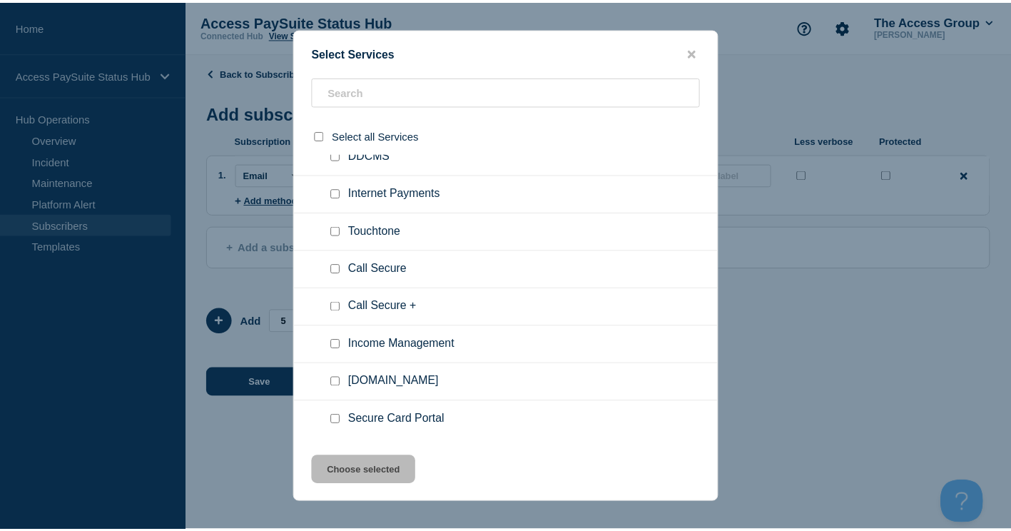
scroll to position [214, 0]
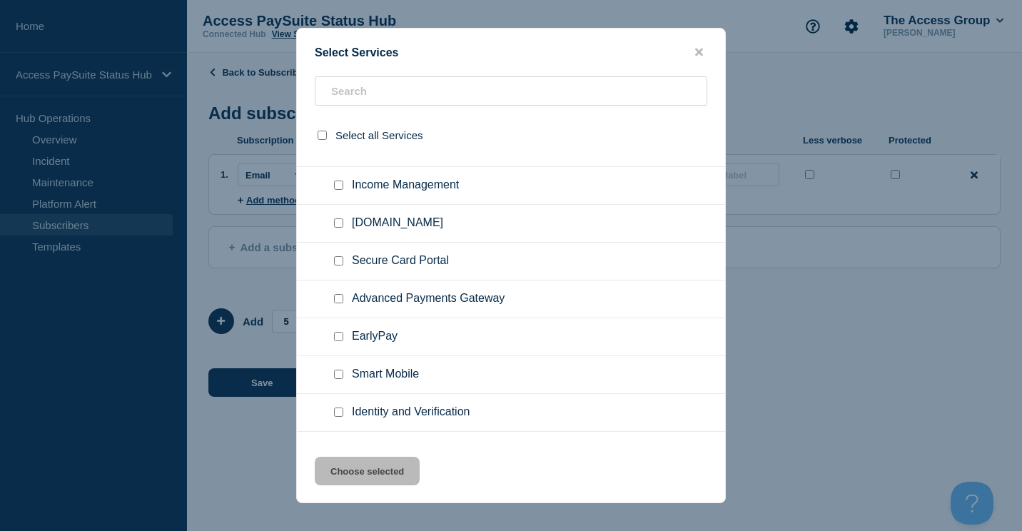
click at [376, 298] on span "Advanced Payments Gateway" at bounding box center [428, 299] width 153 height 14
click at [338, 301] on input "Advanced Payments Gateway checkbox" at bounding box center [338, 298] width 9 height 9
checkbox input "true"
click at [380, 475] on button "Choose selected" at bounding box center [367, 471] width 105 height 29
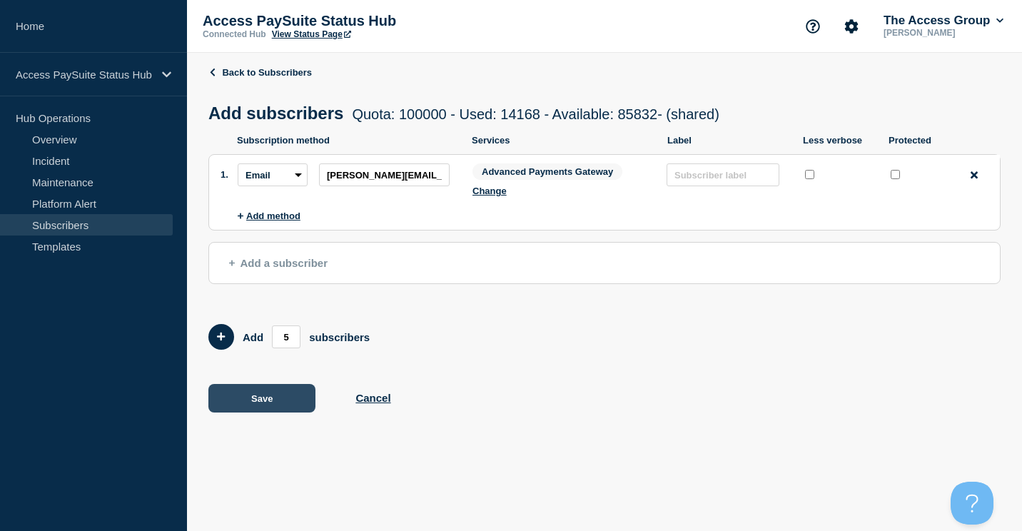
click at [275, 395] on button "Save" at bounding box center [261, 398] width 107 height 29
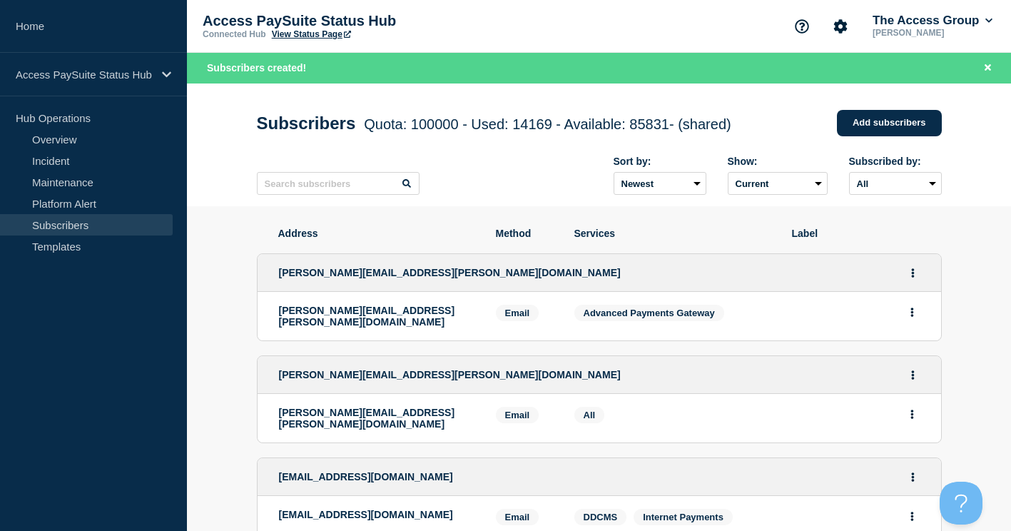
click at [801, 68] on div "Subscribers created!" at bounding box center [599, 68] width 824 height 31
click at [497, 158] on div "Sort by: Newest Oldest Show: Current Deleted Recently deleted Subscribed by: Al…" at bounding box center [599, 176] width 685 height 62
click at [315, 190] on input "text" at bounding box center [338, 183] width 163 height 23
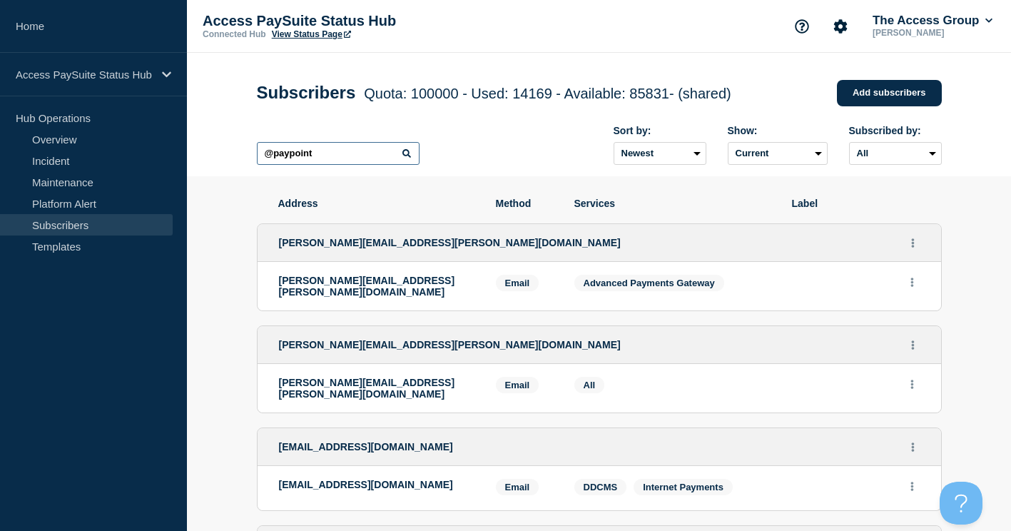
type input "@paypoint"
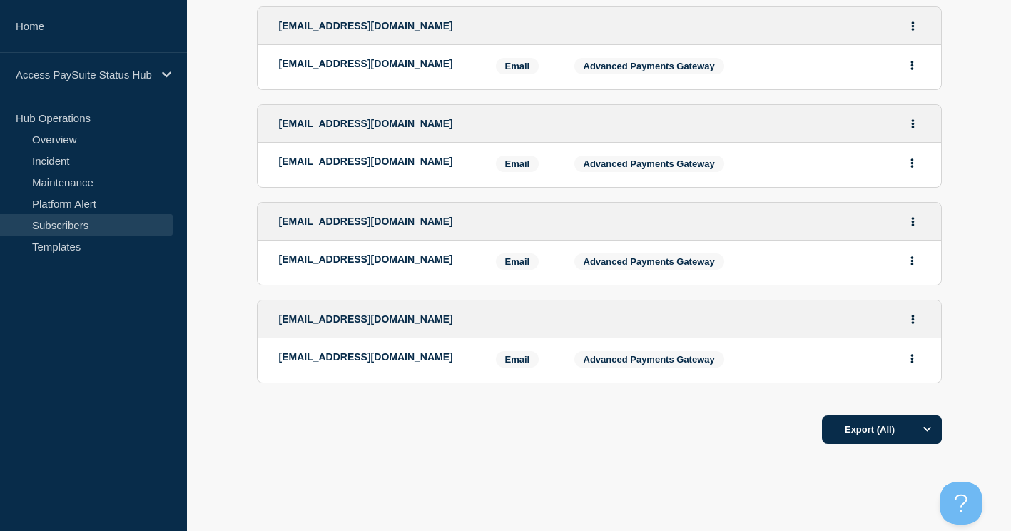
scroll to position [1276, 0]
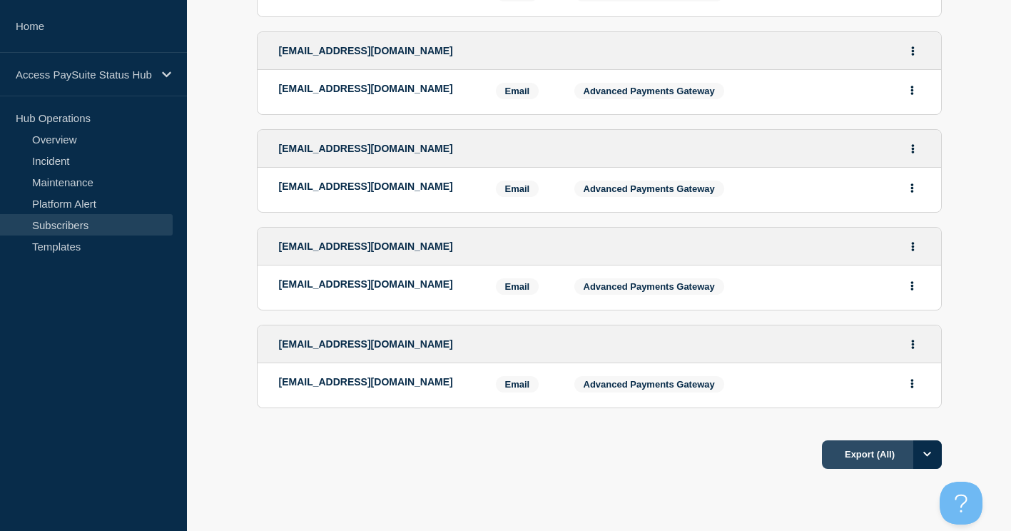
click at [842, 459] on button "Export (All)" at bounding box center [882, 454] width 120 height 29
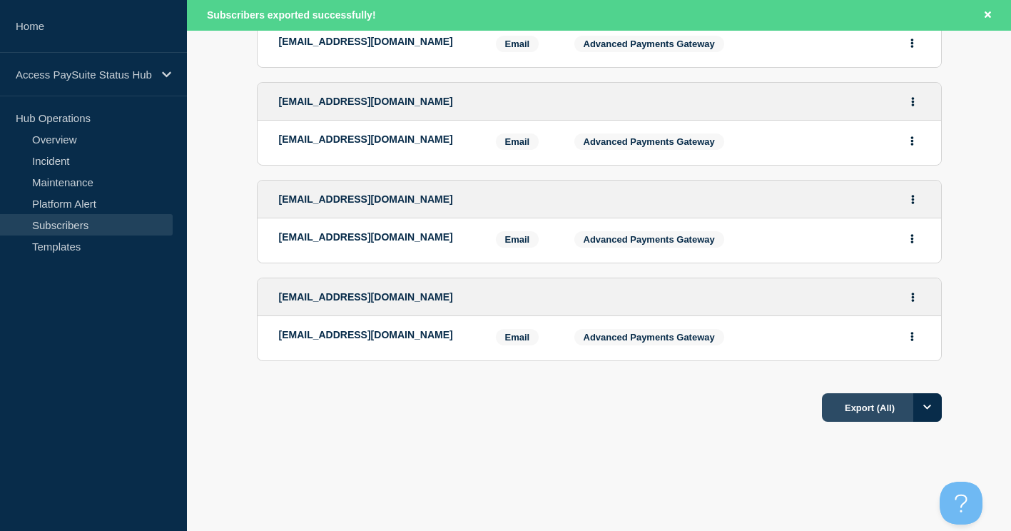
scroll to position [1377, 0]
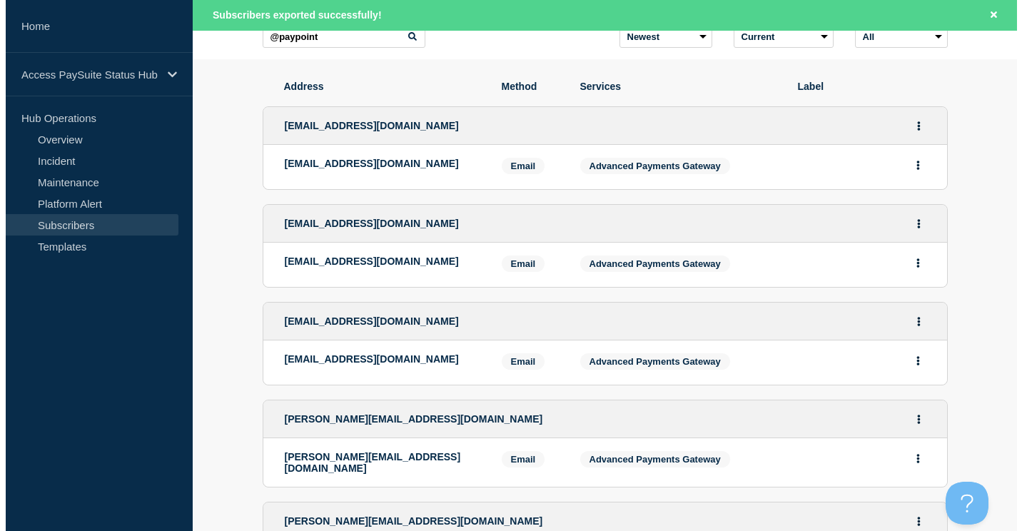
scroll to position [0, 0]
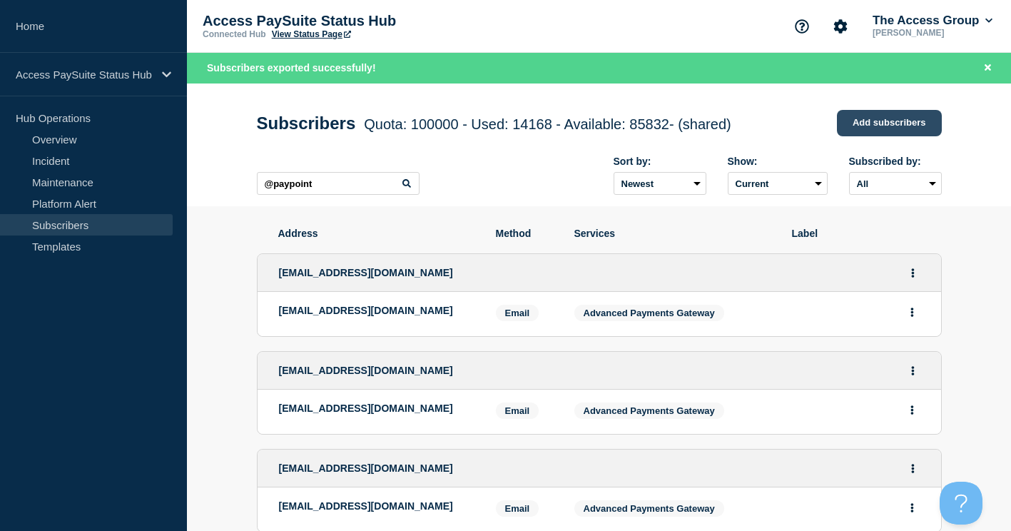
click at [866, 121] on link "Add subscribers" at bounding box center [889, 123] width 105 height 26
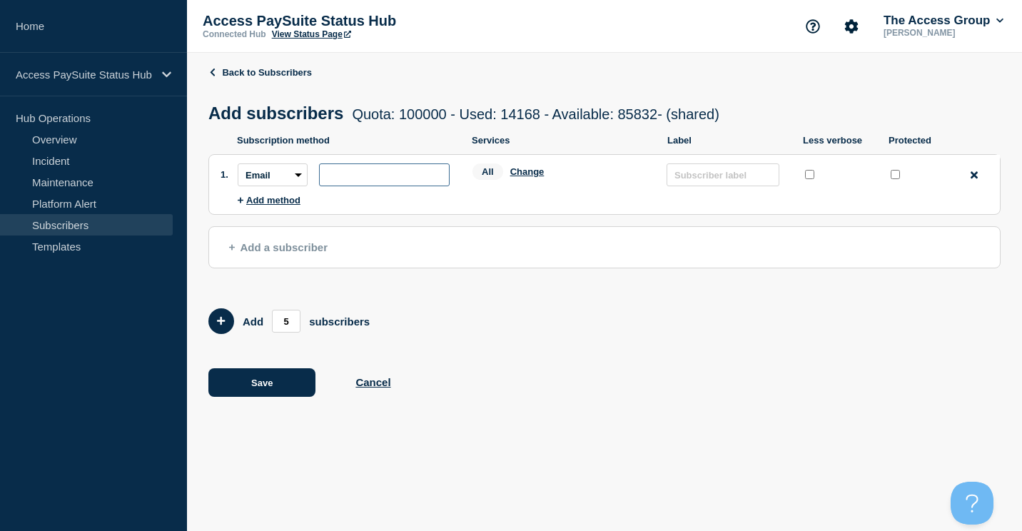
click at [343, 178] on input "subscription-address" at bounding box center [384, 174] width 131 height 23
paste input "[EMAIL_ADDRESS][DOMAIN_NAME]"
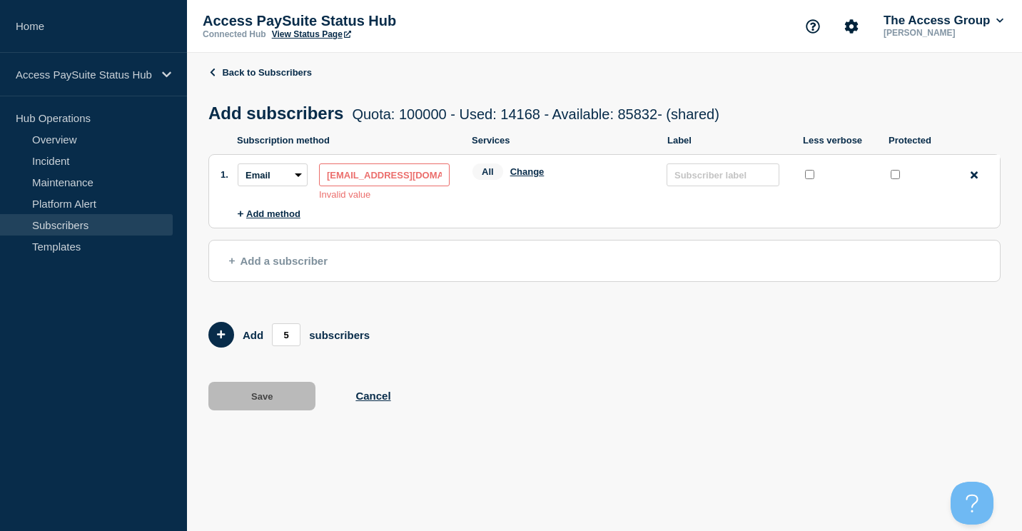
click at [435, 178] on input "[EMAIL_ADDRESS][DOMAIN_NAME]" at bounding box center [384, 174] width 131 height 23
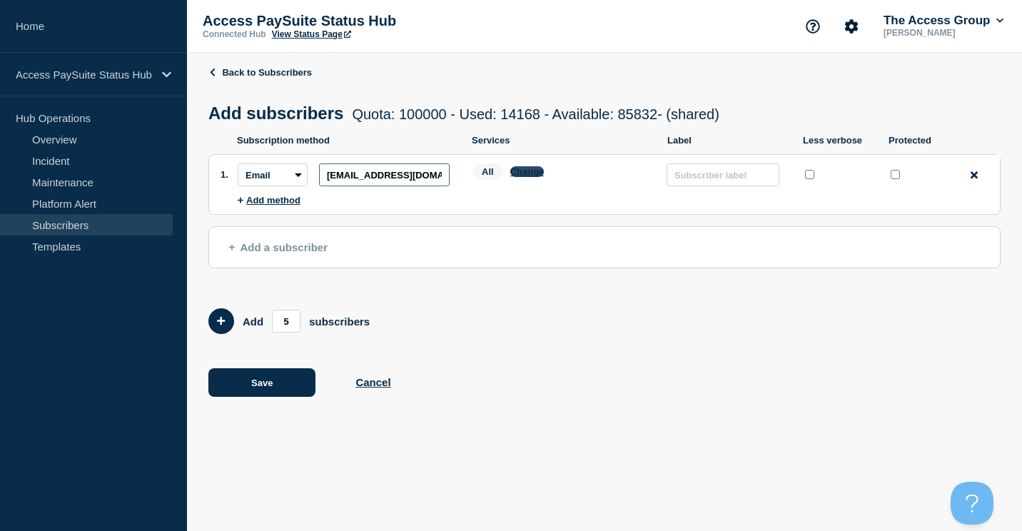
type input "[EMAIL_ADDRESS][DOMAIN_NAME]"
click at [524, 171] on button "Change" at bounding box center [527, 171] width 34 height 11
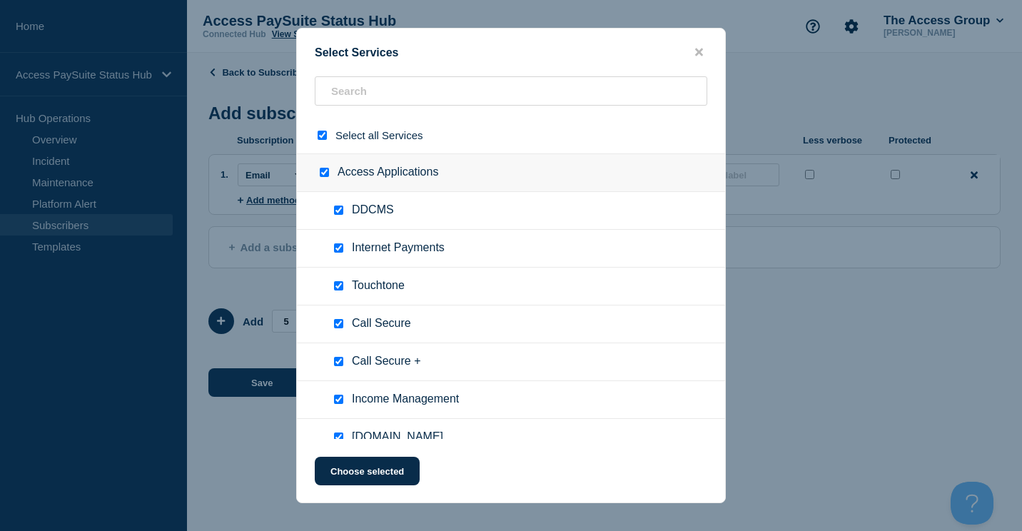
click at [317, 132] on div at bounding box center [325, 135] width 21 height 14
click at [323, 137] on input "select all checkbox" at bounding box center [322, 135] width 9 height 9
checkbox input "false"
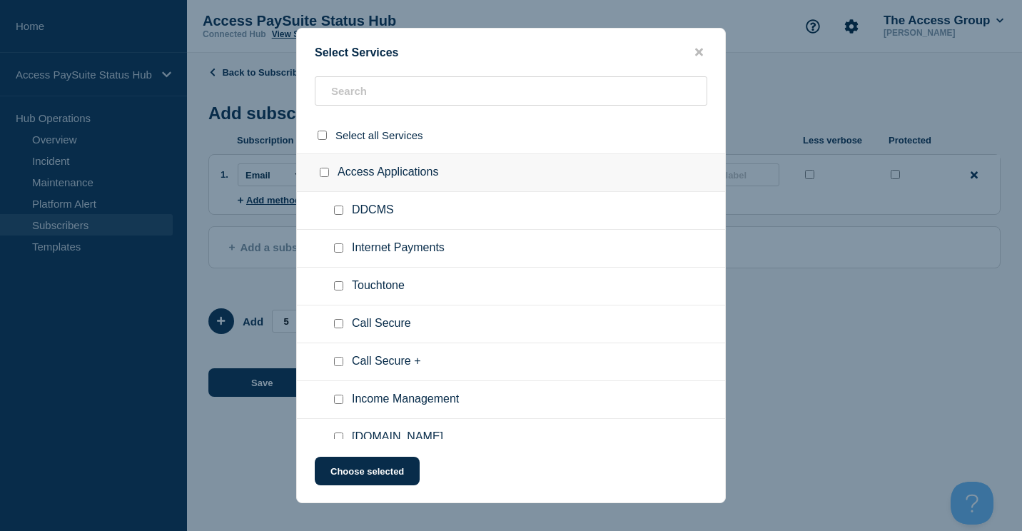
checkbox input "false"
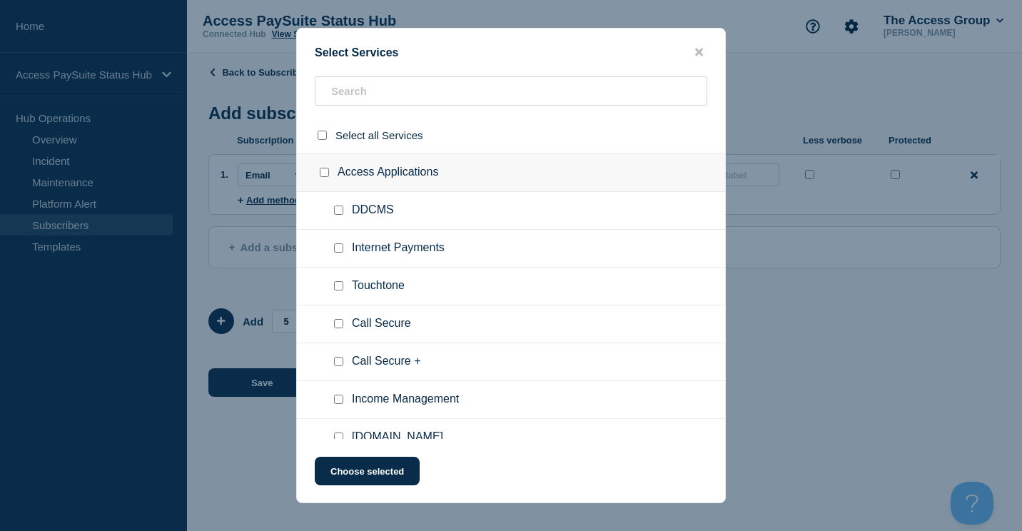
checkbox input "false"
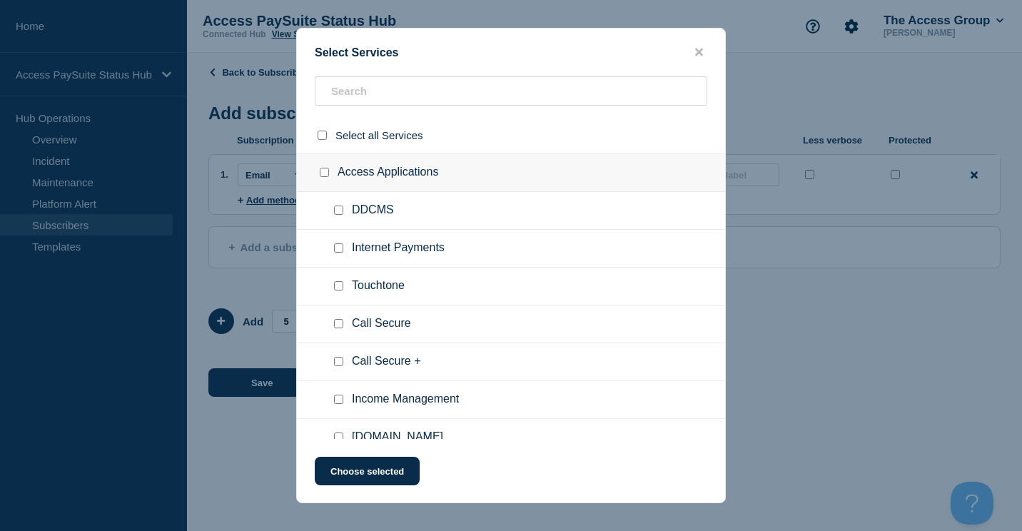
checkbox input "false"
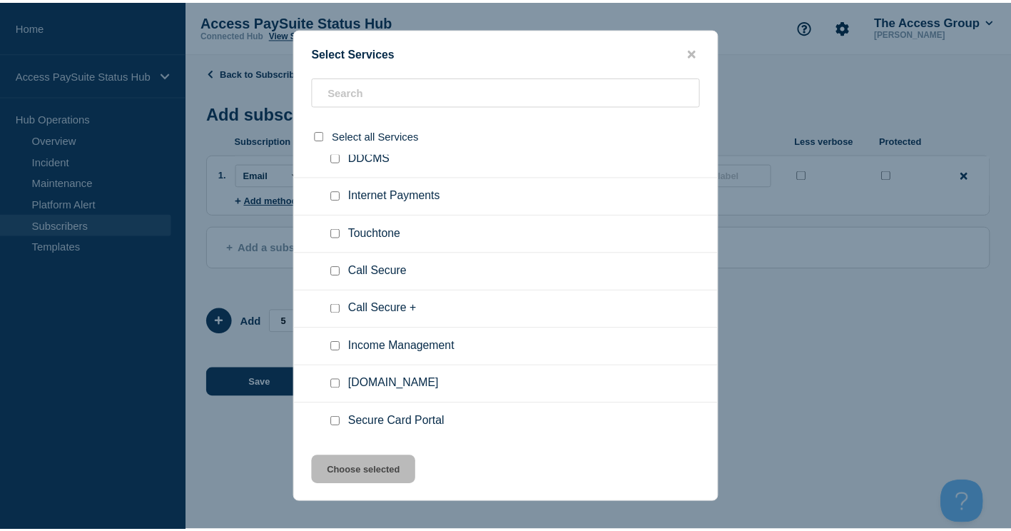
scroll to position [214, 0]
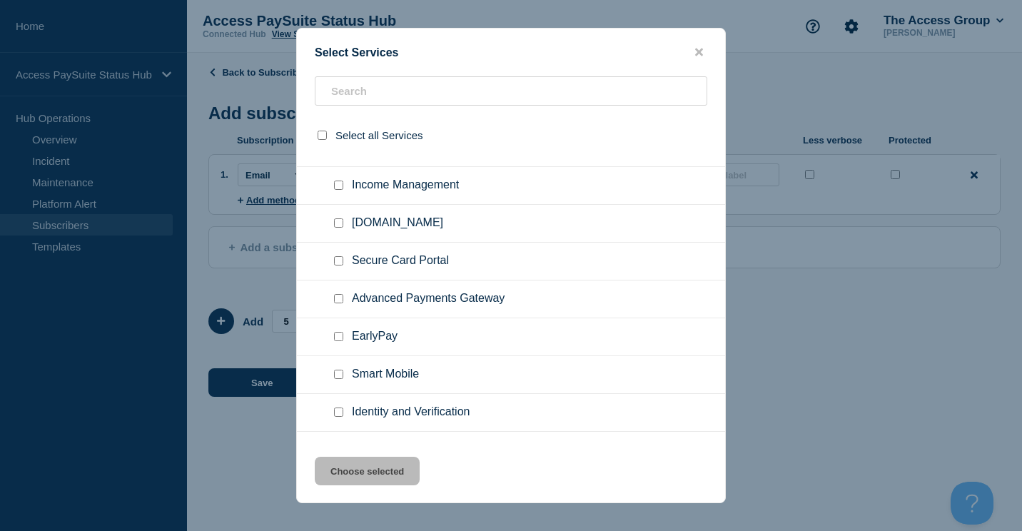
click at [409, 300] on span "Advanced Payments Gateway" at bounding box center [428, 299] width 153 height 14
click at [340, 300] on input "Advanced Payments Gateway checkbox" at bounding box center [338, 298] width 9 height 9
checkbox input "true"
click at [366, 474] on button "Choose selected" at bounding box center [367, 471] width 105 height 29
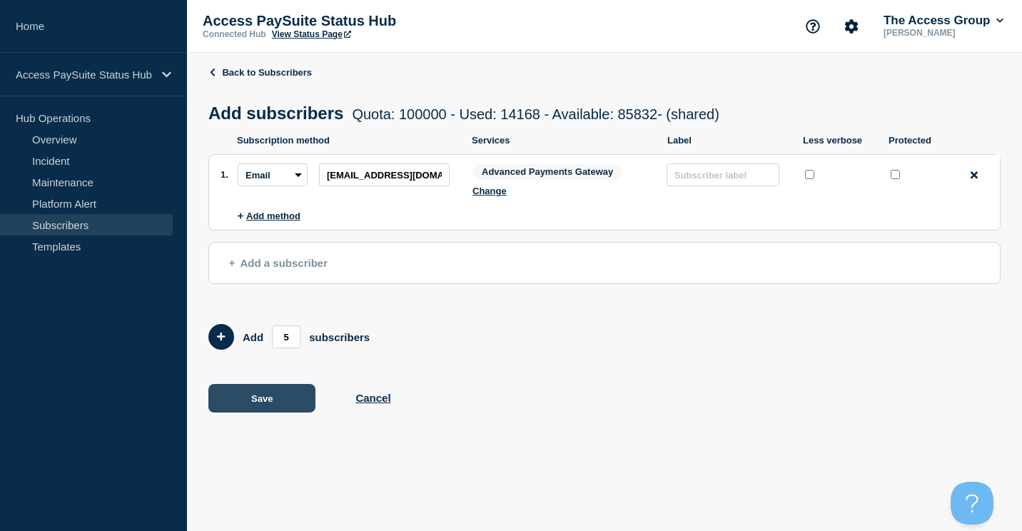
click at [278, 396] on button "Save" at bounding box center [261, 398] width 107 height 29
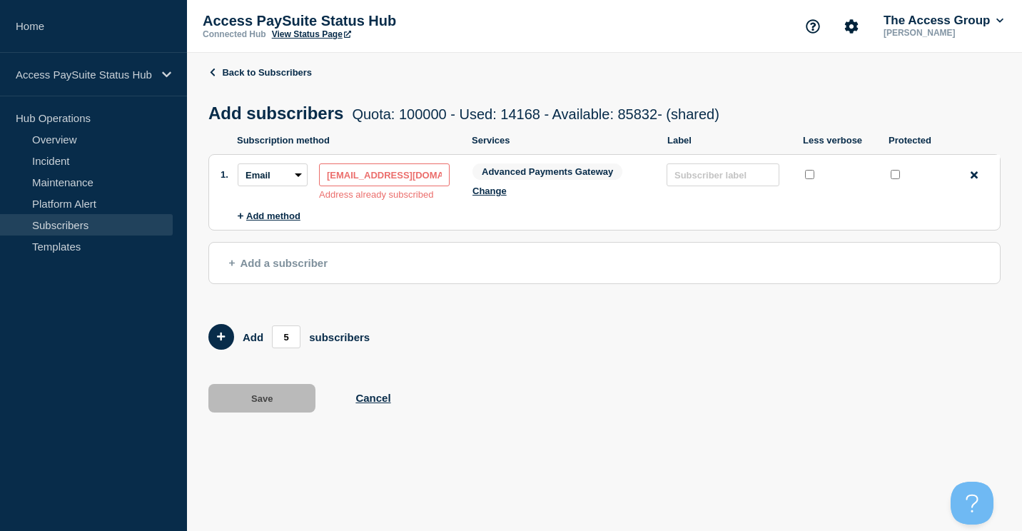
click at [652, 350] on form "Add 5 subscribers" at bounding box center [604, 337] width 792 height 26
click at [244, 73] on link "Back to Subscribers" at bounding box center [259, 72] width 103 height 11
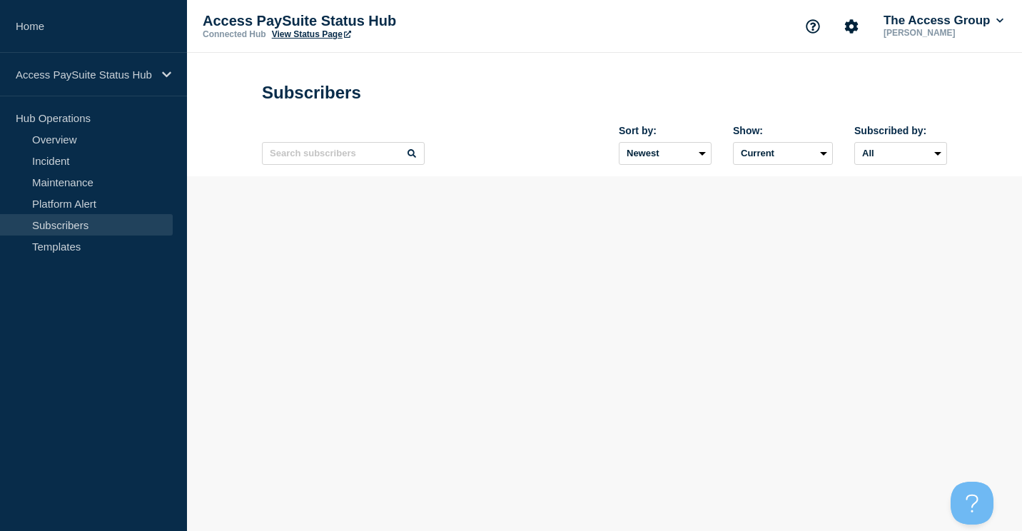
click at [64, 222] on link "Subscribers" at bounding box center [86, 224] width 173 height 21
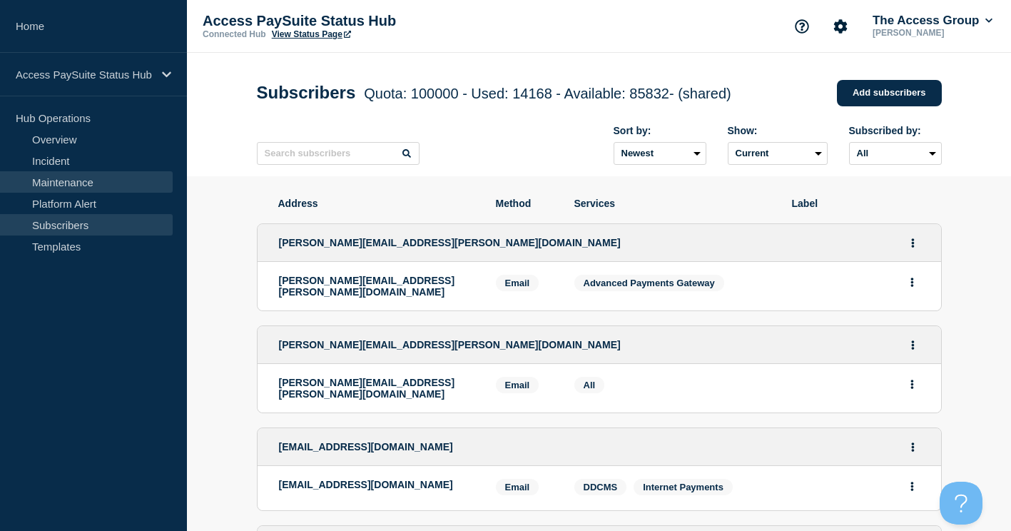
click at [74, 185] on link "Maintenance" at bounding box center [86, 181] width 173 height 21
click at [46, 161] on link "Incident" at bounding box center [86, 160] width 173 height 21
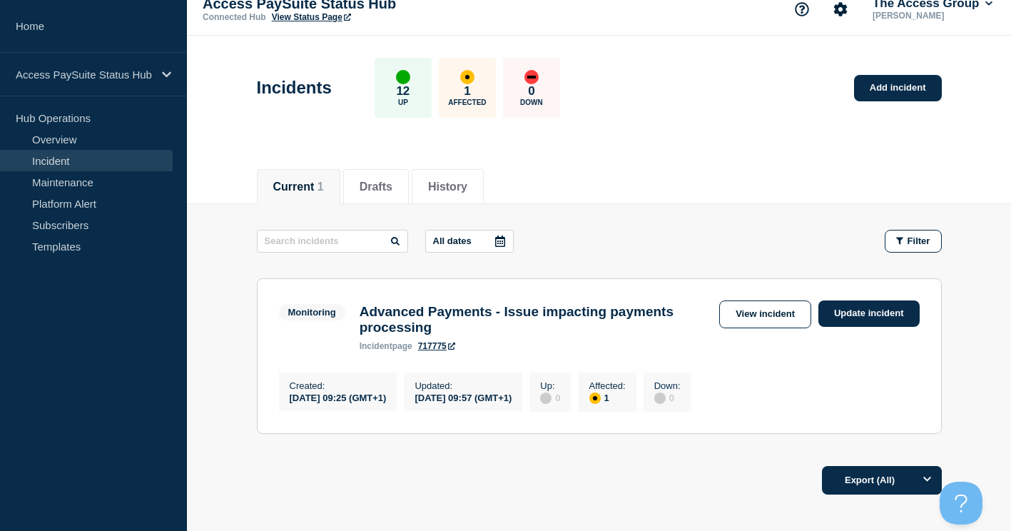
scroll to position [71, 0]
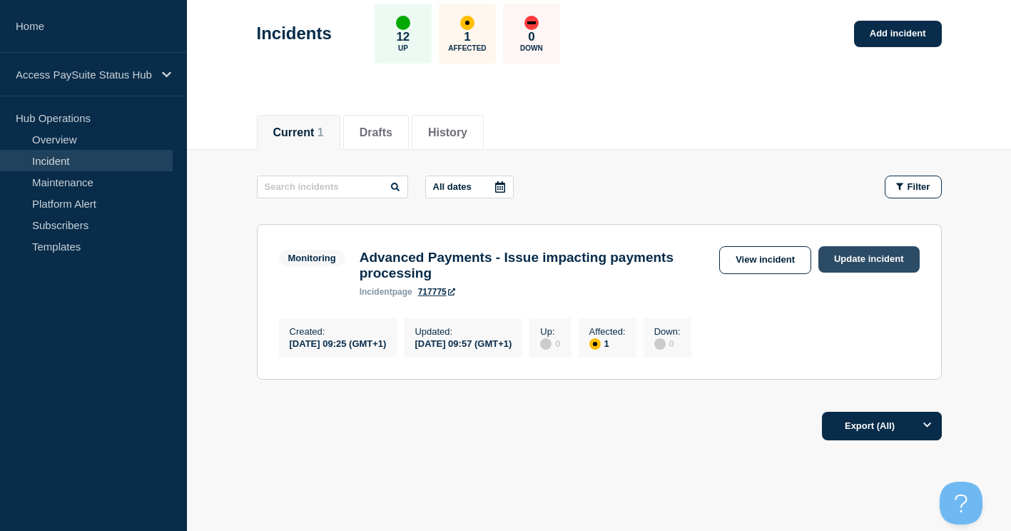
click at [883, 263] on link "Update incident" at bounding box center [869, 259] width 101 height 26
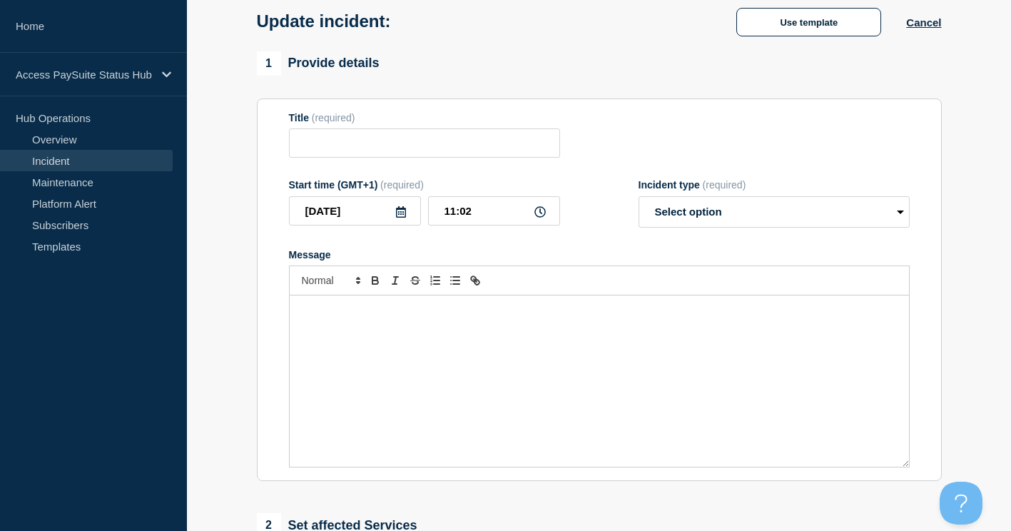
type input "Advanced Payments - Issue impacting payments processing"
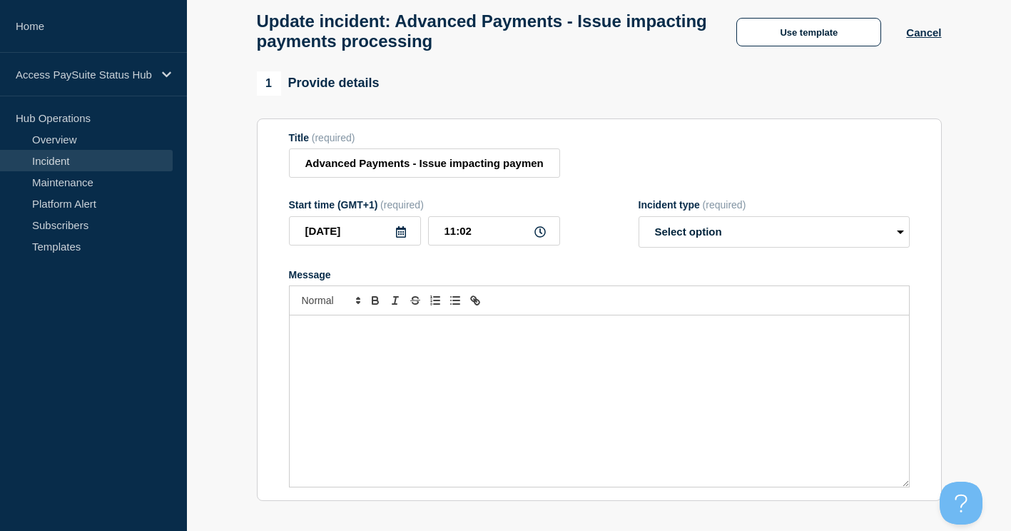
scroll to position [143, 0]
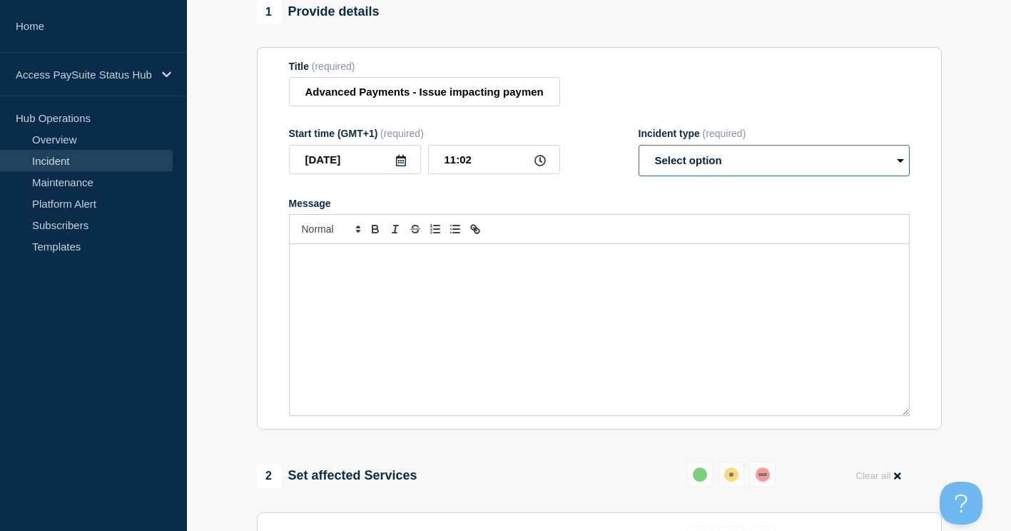
click at [684, 169] on select "Select option Investigating Identified Monitoring Resolved" at bounding box center [774, 160] width 271 height 31
select select "resolved"
click at [639, 151] on select "Select option Investigating Identified Monitoring Resolved" at bounding box center [774, 160] width 271 height 31
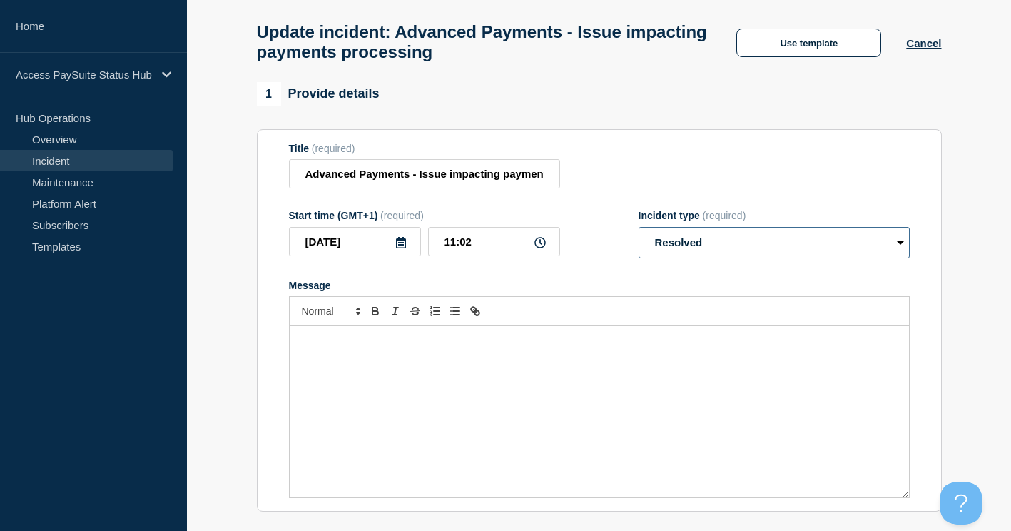
scroll to position [0, 0]
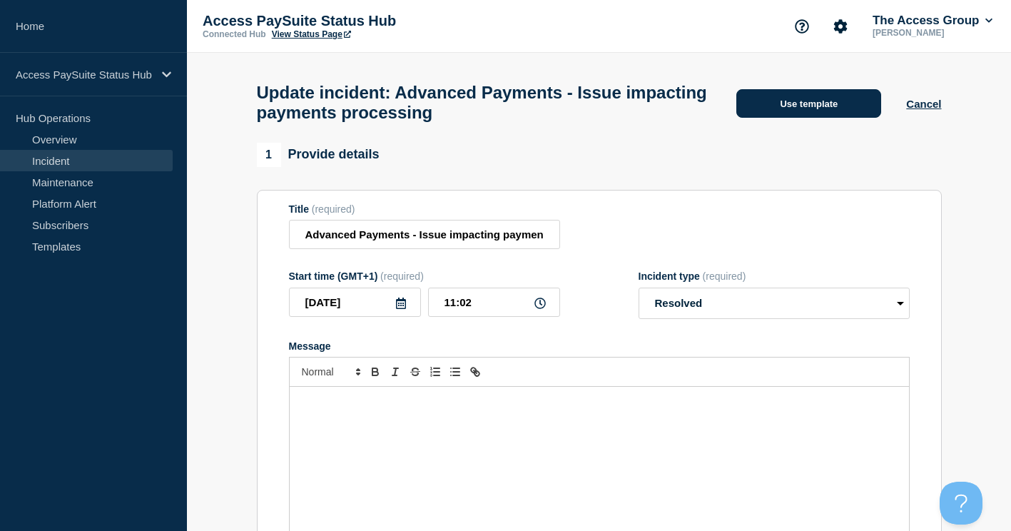
click at [783, 111] on button "Use template" at bounding box center [808, 103] width 145 height 29
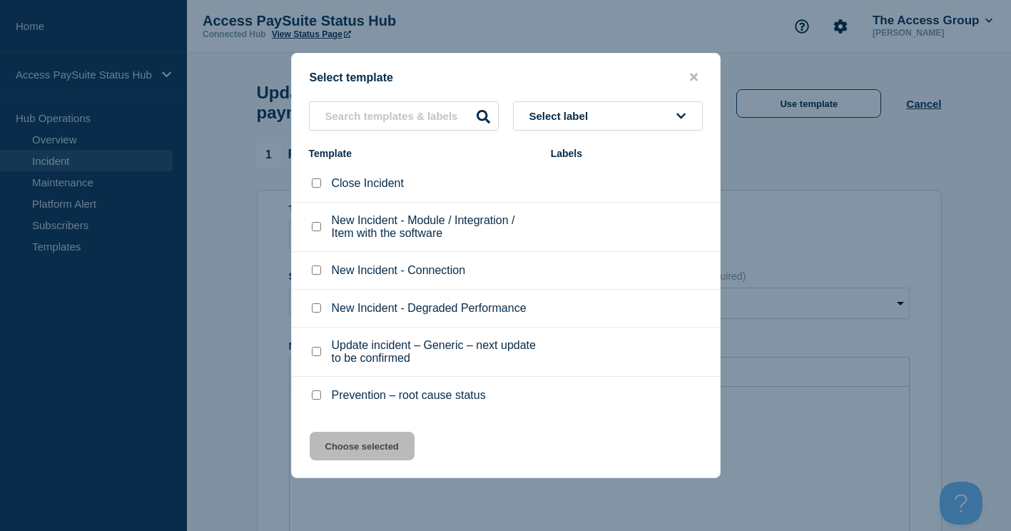
click at [390, 188] on p "Close Incident" at bounding box center [368, 183] width 72 height 13
click at [313, 191] on div at bounding box center [316, 183] width 14 height 14
click at [313, 188] on input "Close Incident checkbox" at bounding box center [316, 182] width 9 height 9
checkbox input "true"
click at [332, 450] on button "Choose selected" at bounding box center [362, 446] width 105 height 29
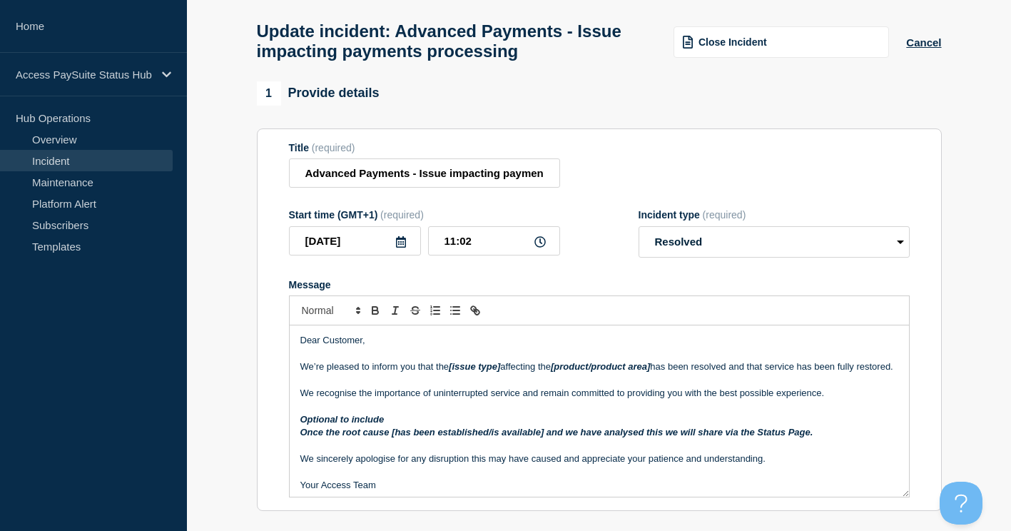
scroll to position [143, 0]
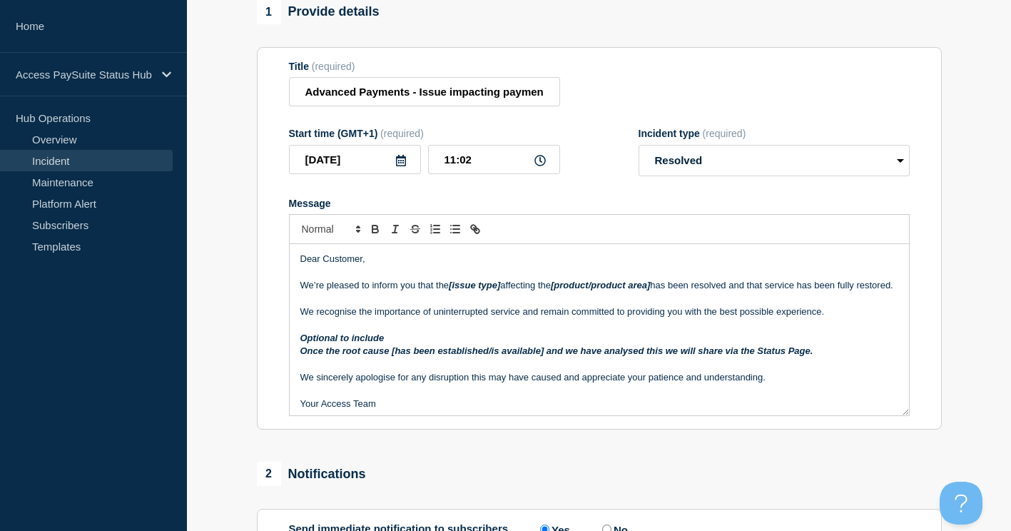
click at [452, 290] on em "[issue type]" at bounding box center [474, 285] width 51 height 11
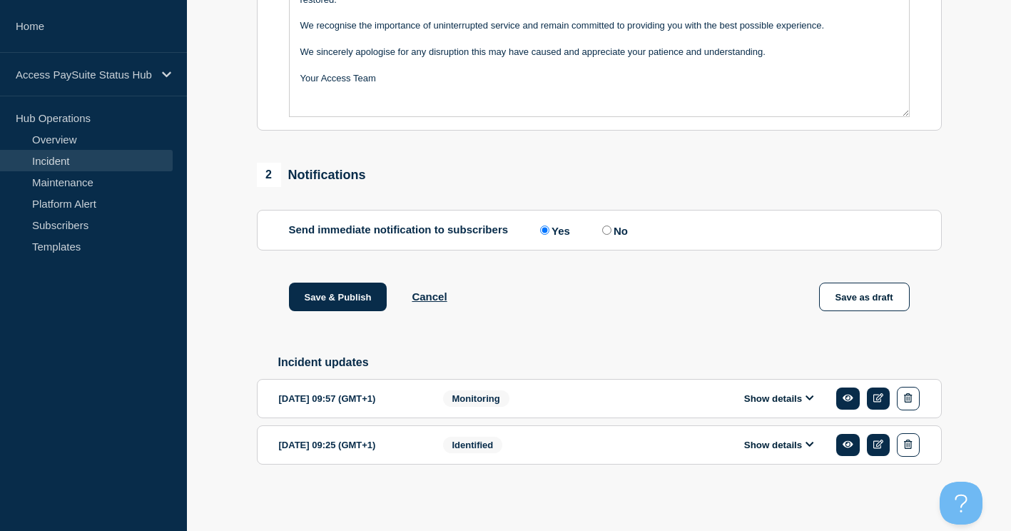
scroll to position [452, 0]
drag, startPoint x: 328, startPoint y: 299, endPoint x: 376, endPoint y: 307, distance: 49.2
click at [328, 299] on button "Save & Publish" at bounding box center [338, 297] width 98 height 29
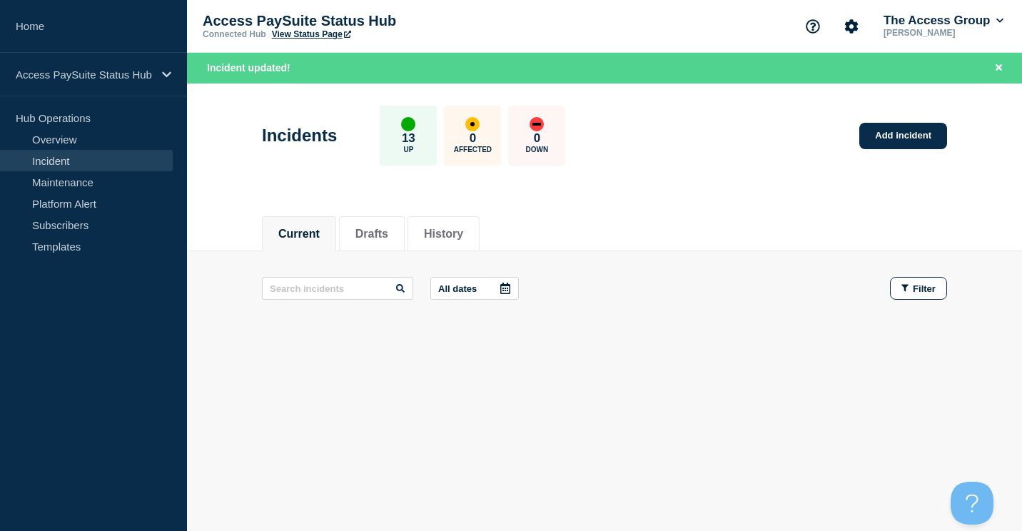
click at [50, 159] on link "Incident" at bounding box center [86, 160] width 173 height 21
click at [453, 228] on button "History" at bounding box center [443, 234] width 39 height 13
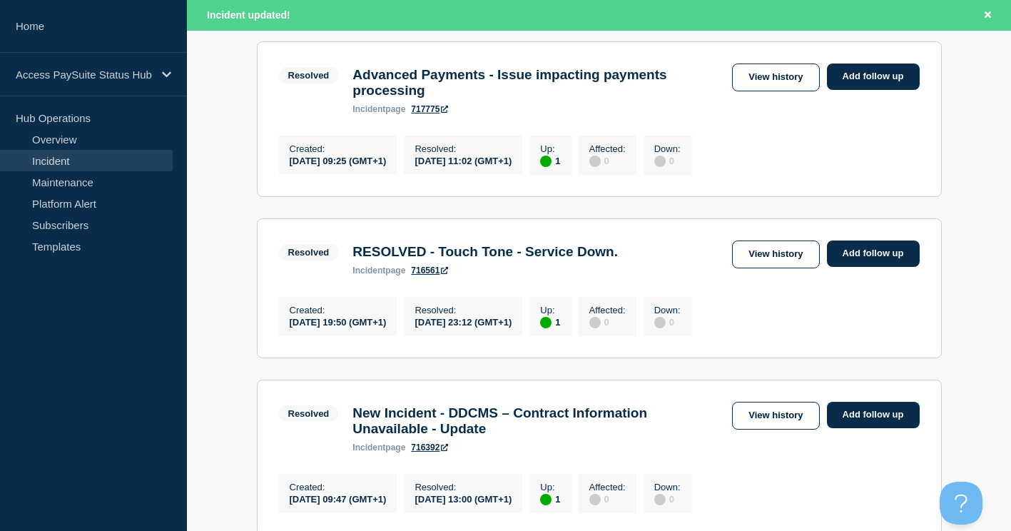
scroll to position [285, 0]
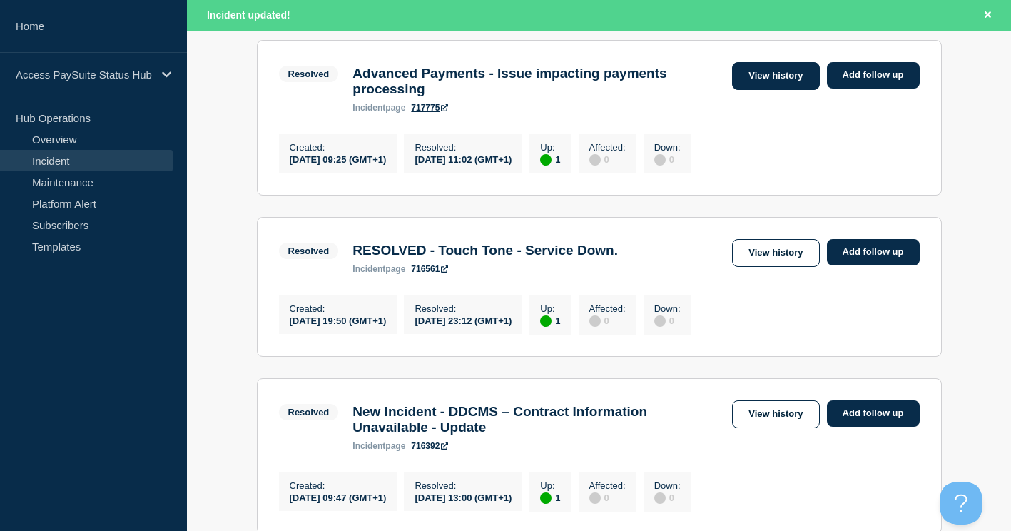
click at [785, 76] on link "View history" at bounding box center [775, 76] width 87 height 28
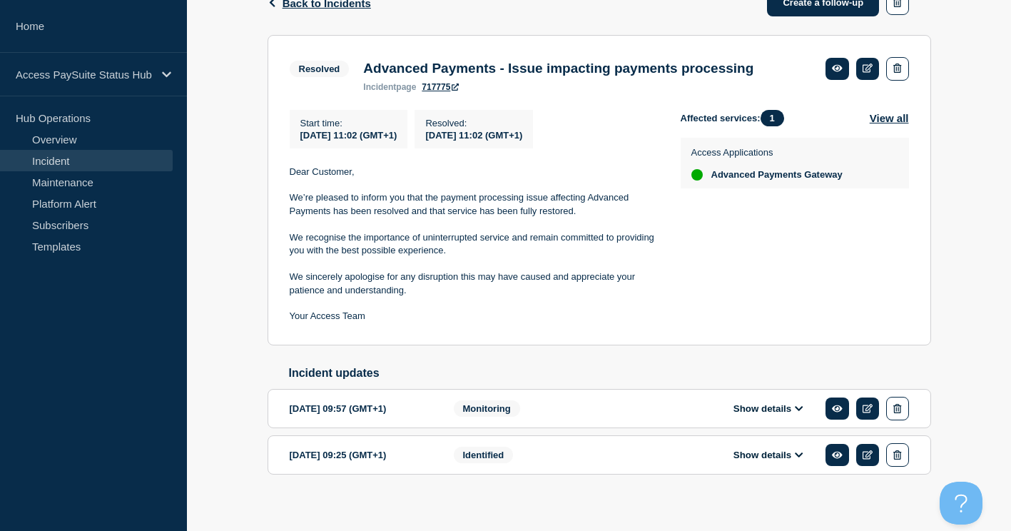
scroll to position [269, 0]
